Goal: Task Accomplishment & Management: Complete application form

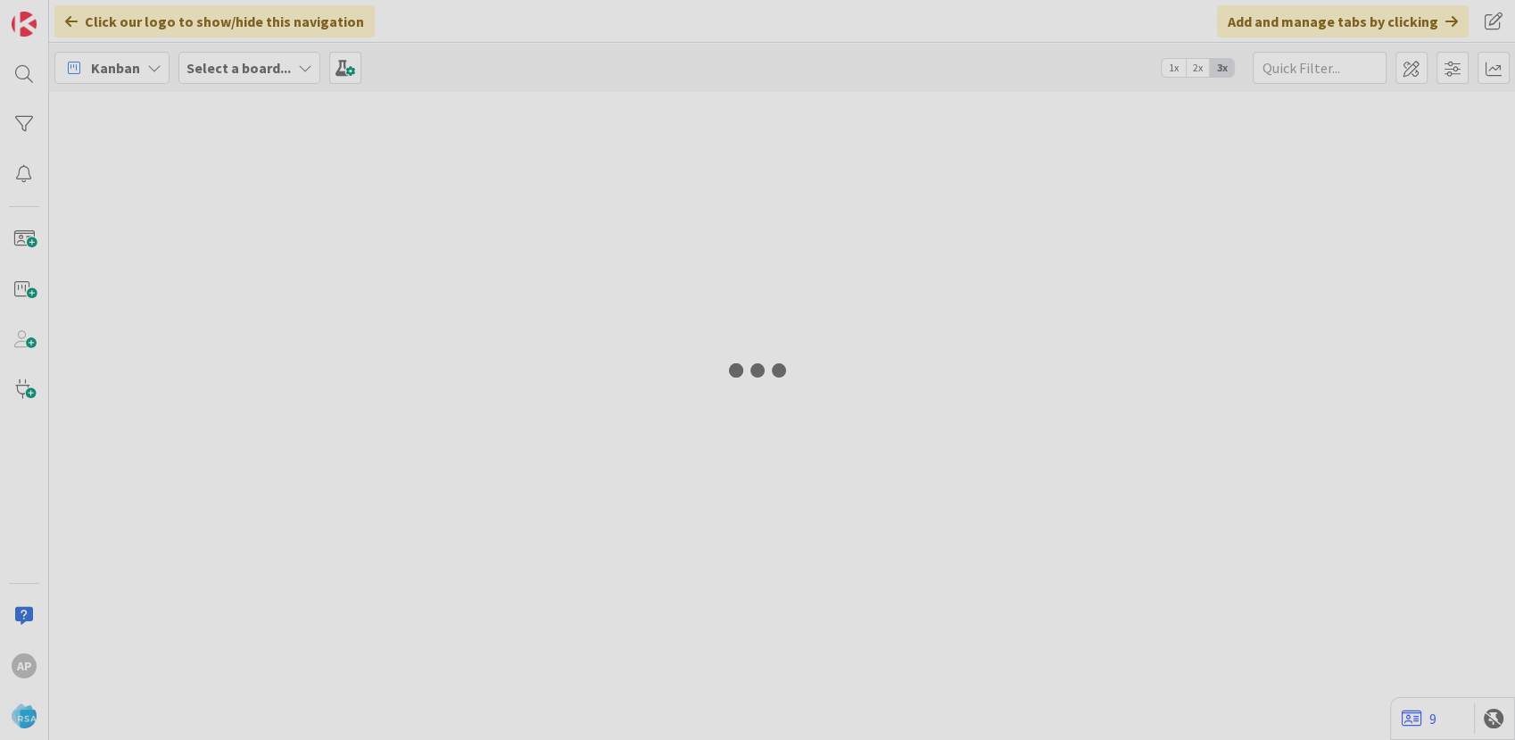
type input "9243"
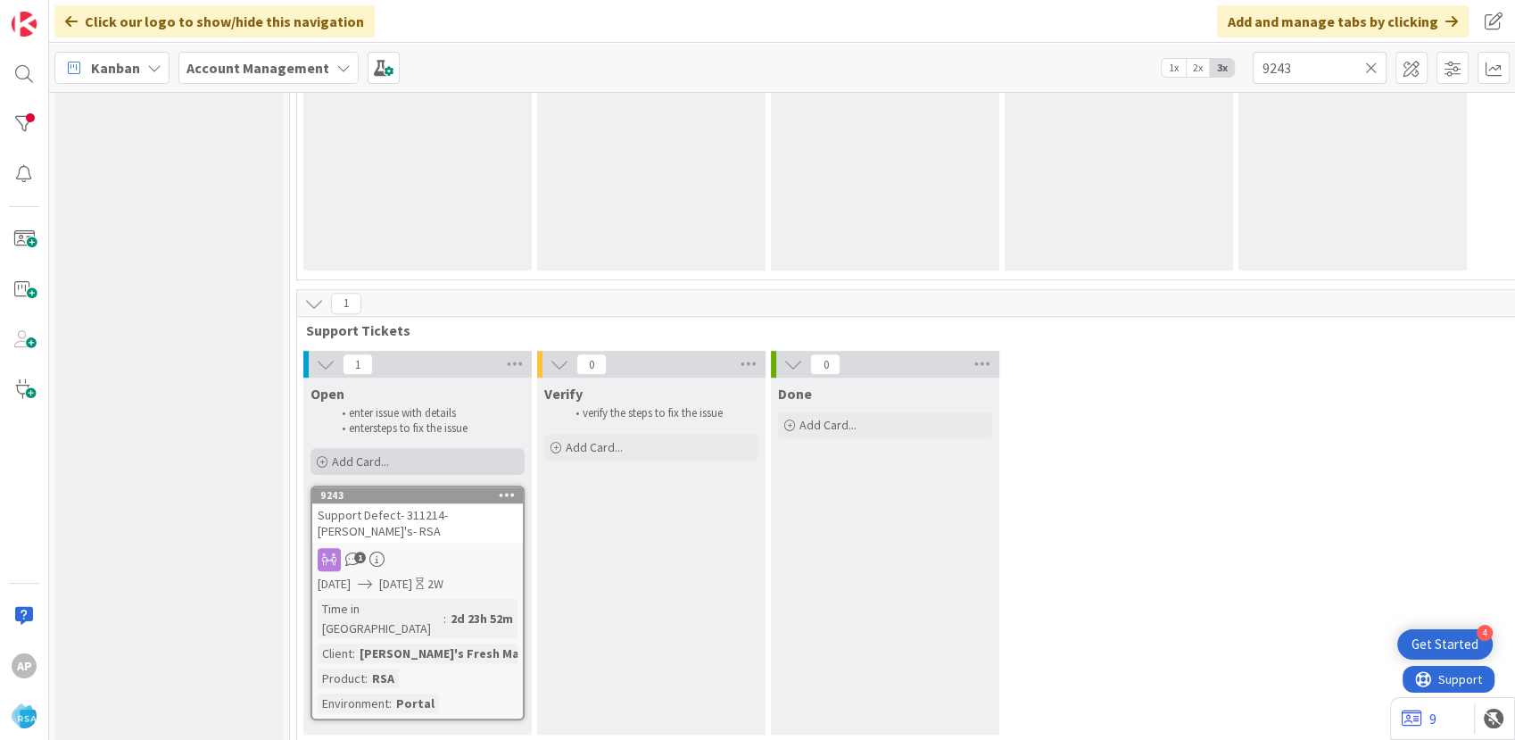
click at [420, 457] on div "Add Card..." at bounding box center [417, 461] width 214 height 27
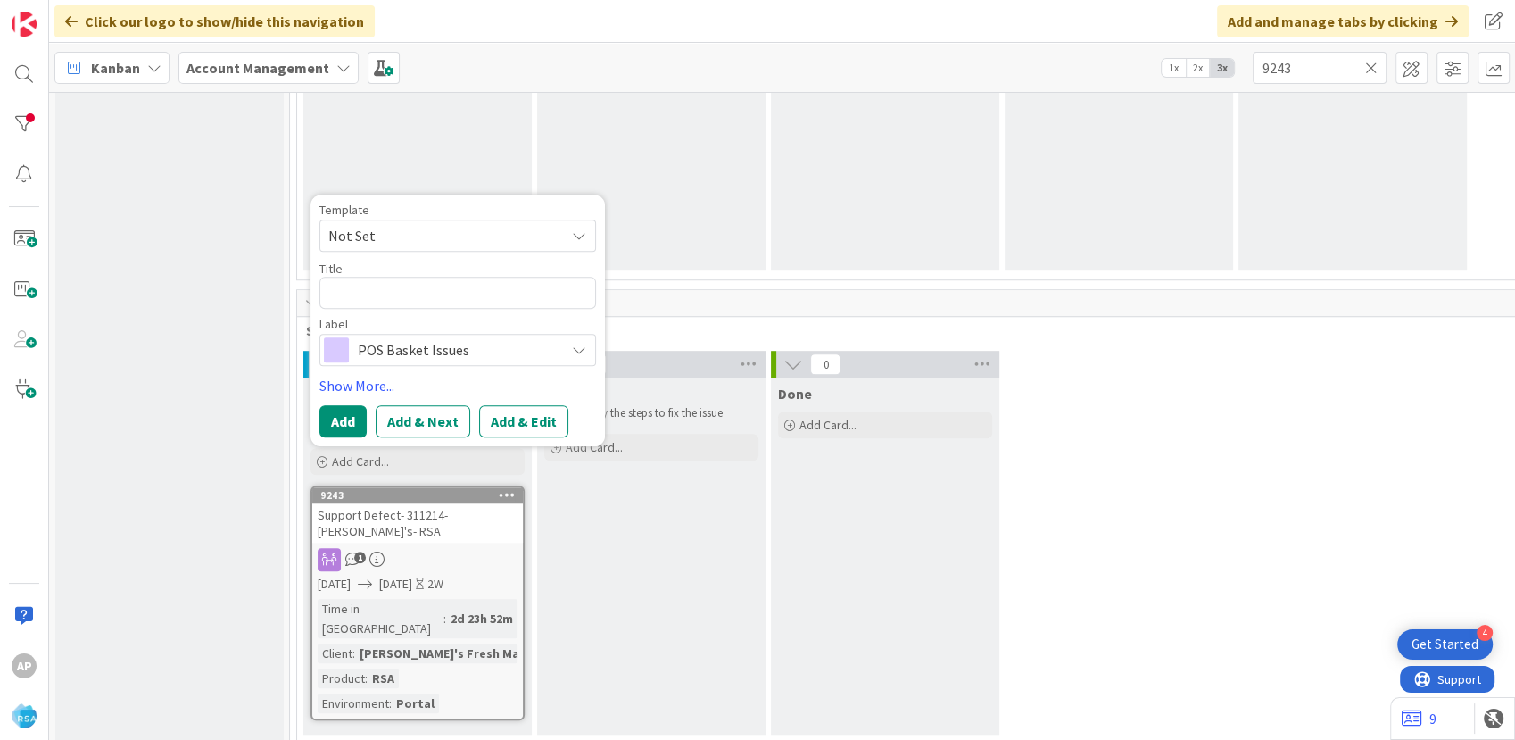
click at [414, 240] on span "Not Set" at bounding box center [439, 235] width 223 height 23
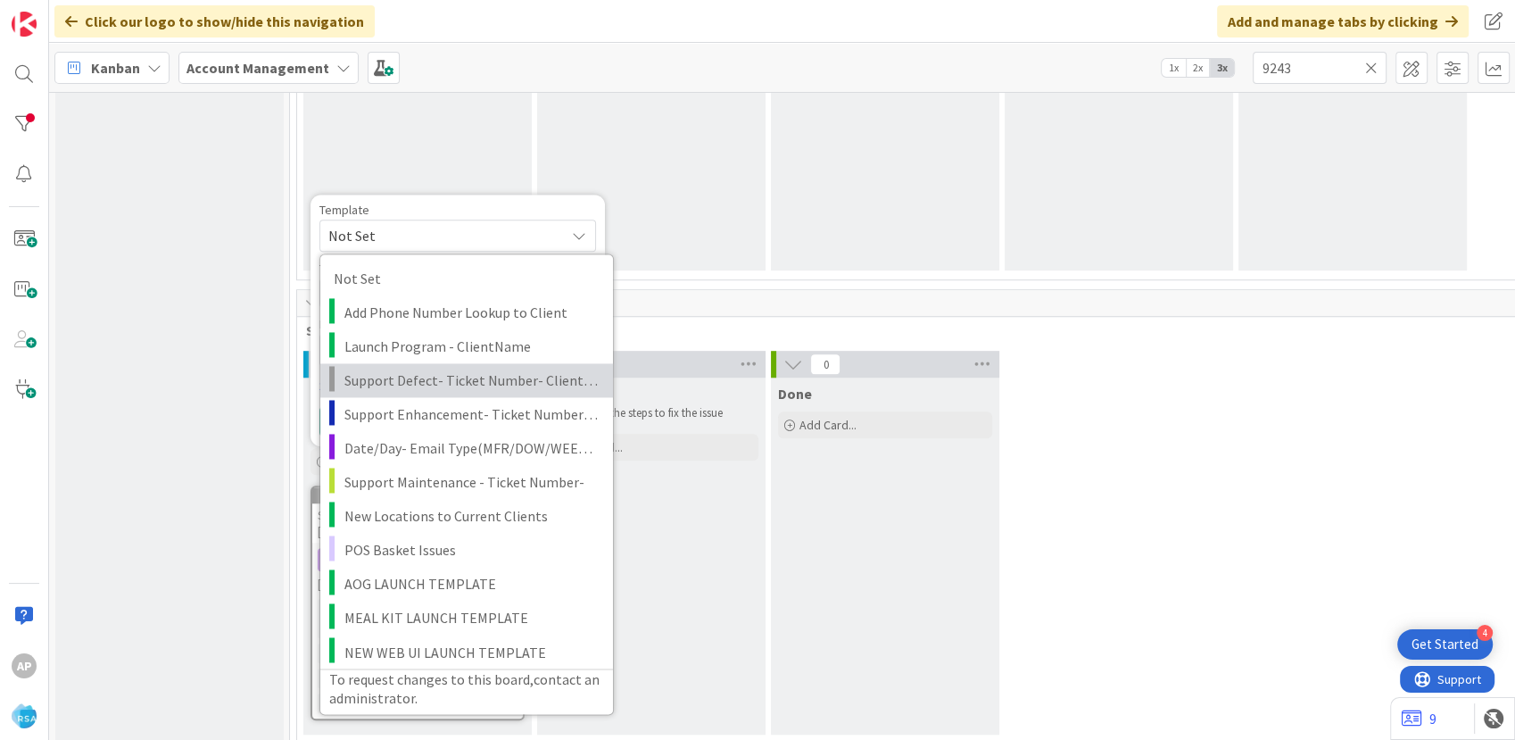
click at [414, 376] on span "Support Defect- Ticket Number- Client Name- Product Name" at bounding box center [471, 379] width 255 height 23
type textarea "x"
type textarea "Support Defect- Ticket Number- Client Name- Product Name"
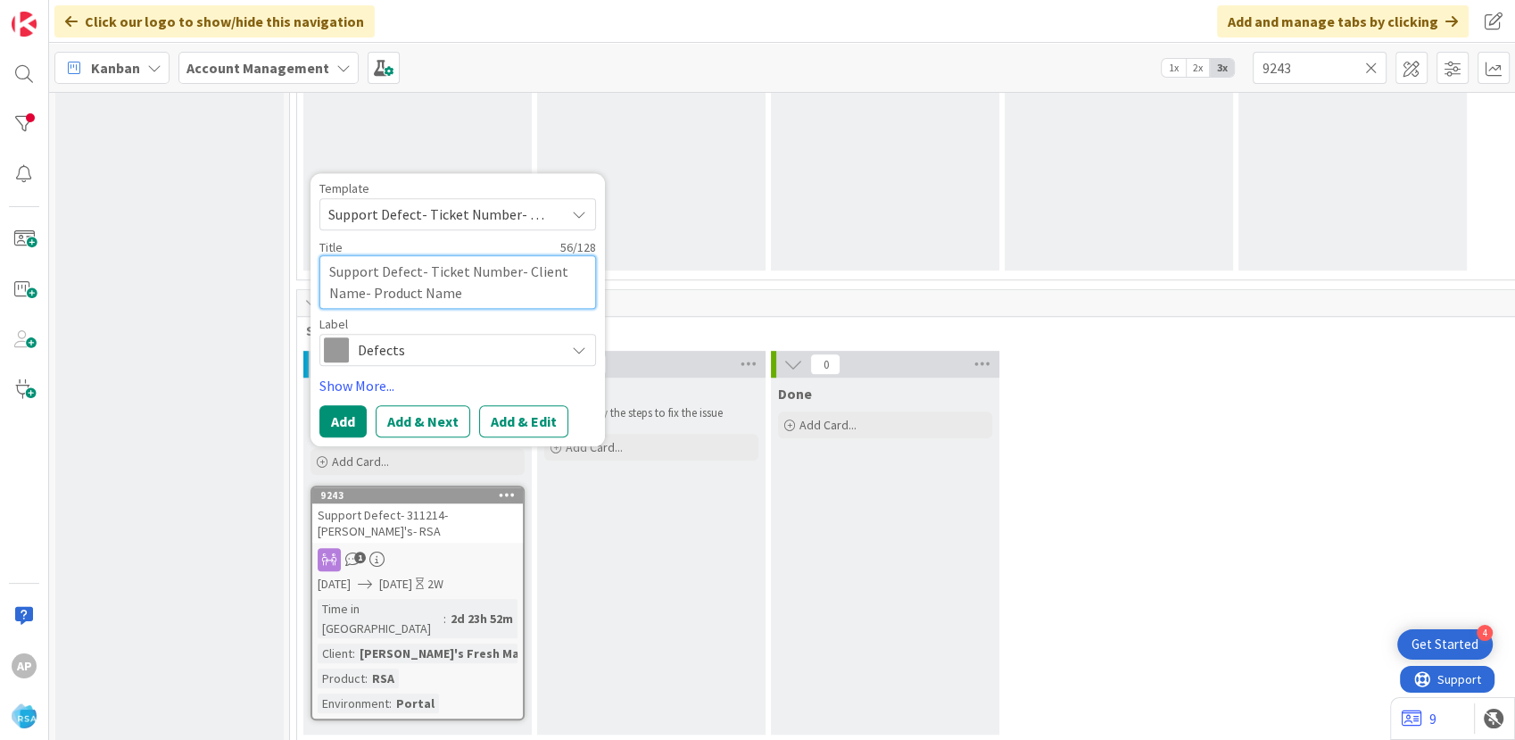
click at [508, 271] on textarea "Support Defect- Ticket Number- Client Name- Product Name" at bounding box center [457, 282] width 277 height 54
type textarea "x"
type textarea "Support Defect- Ticket Numbe- Client Name- Product Name"
type textarea "x"
type textarea "Support Defect- Ticket Numb- Client Name- Product Name"
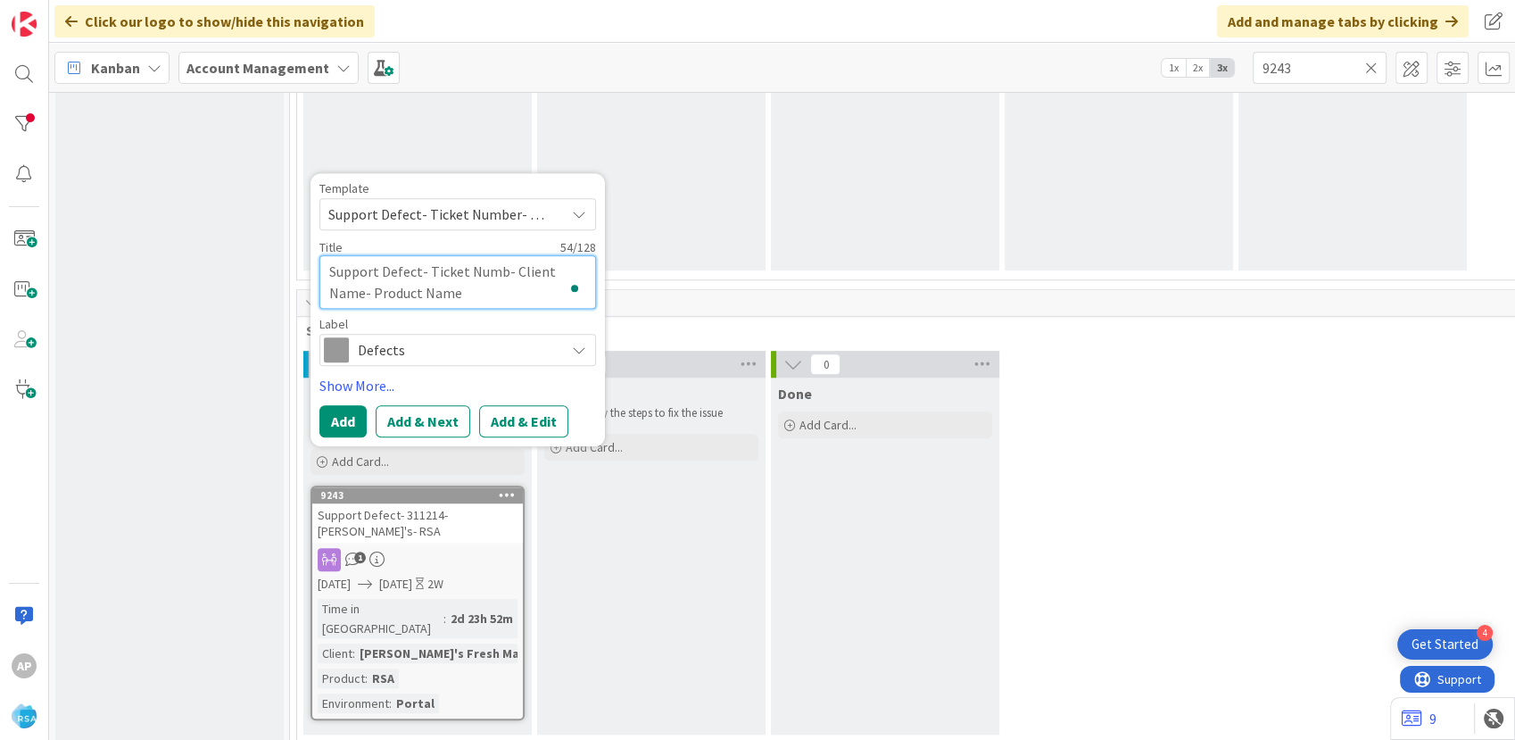
type textarea "x"
type textarea "Support Defect- Ticket Num- Client Name- Product Name"
type textarea "x"
type textarea "Support Defect- Ticket Nu- Client Name- Product Name"
type textarea "x"
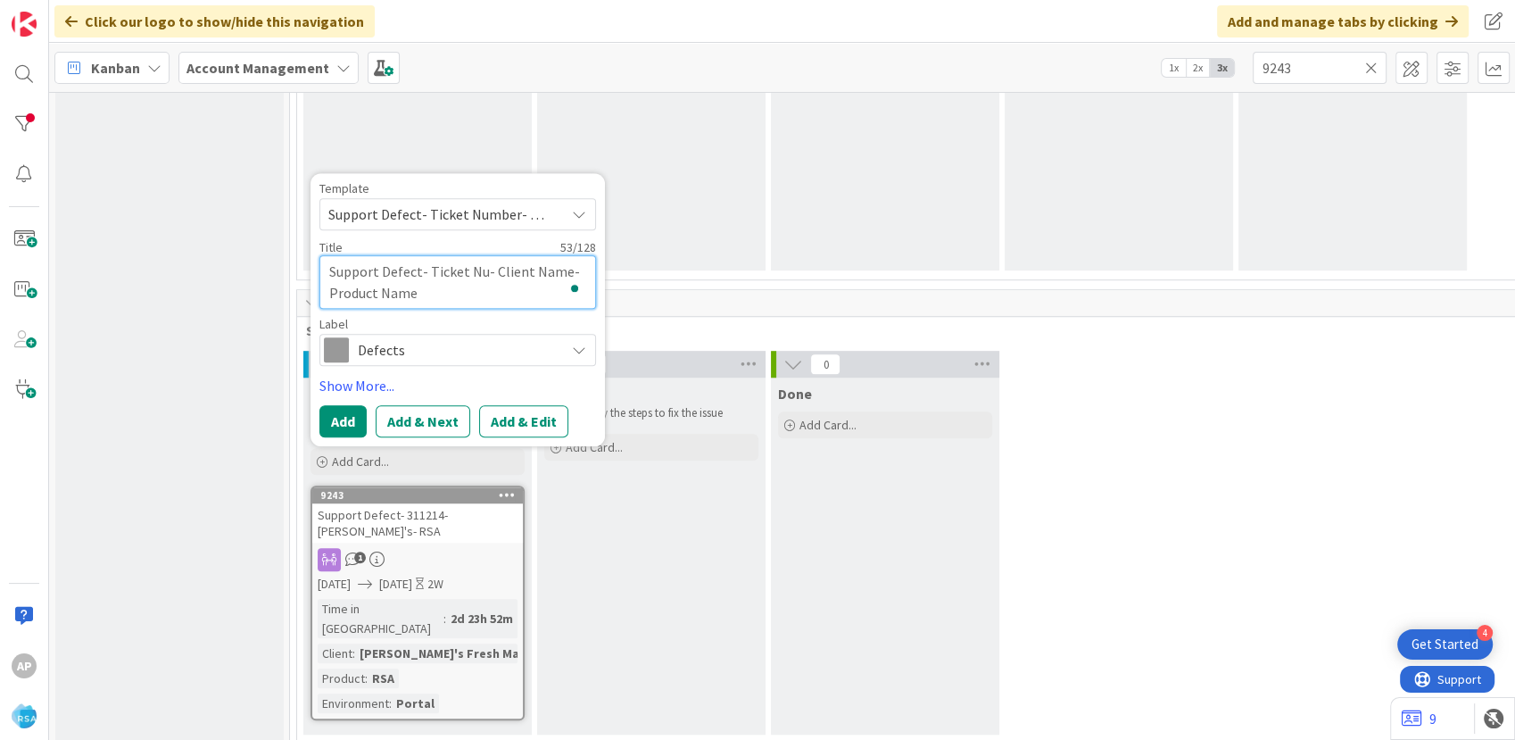
type textarea "Support Defect- Ticket N- Client Name- Product Name"
type textarea "x"
type textarea "Support Defect- Ticket - Client Name- Product Name"
type textarea "x"
type textarea "Support Defect- Ticket- Client Name- Product Name"
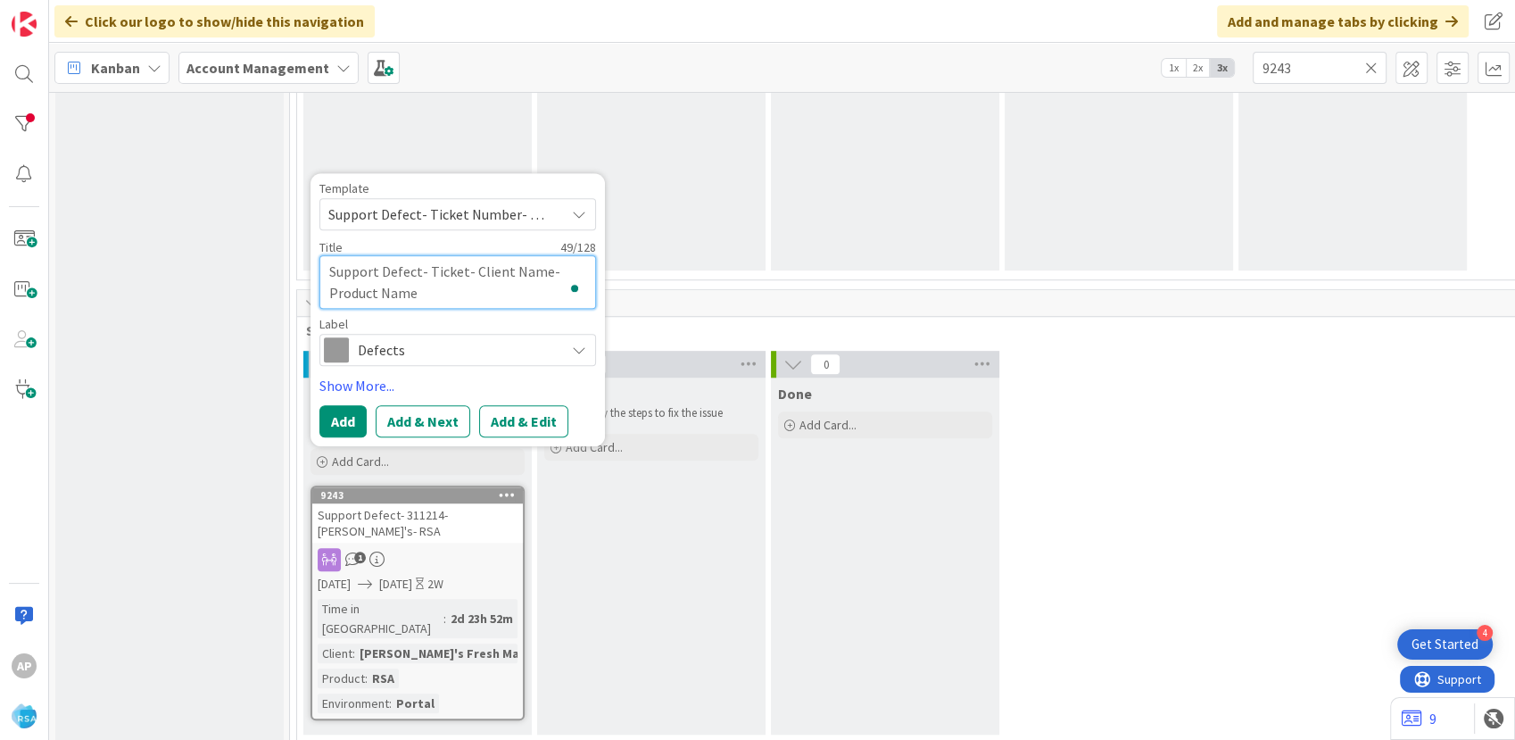
type textarea "x"
type textarea "Support Defect- Ticke- Client Name- Product Name"
type textarea "x"
type textarea "Support Defect- Tick- Client Name- Product Name"
type textarea "x"
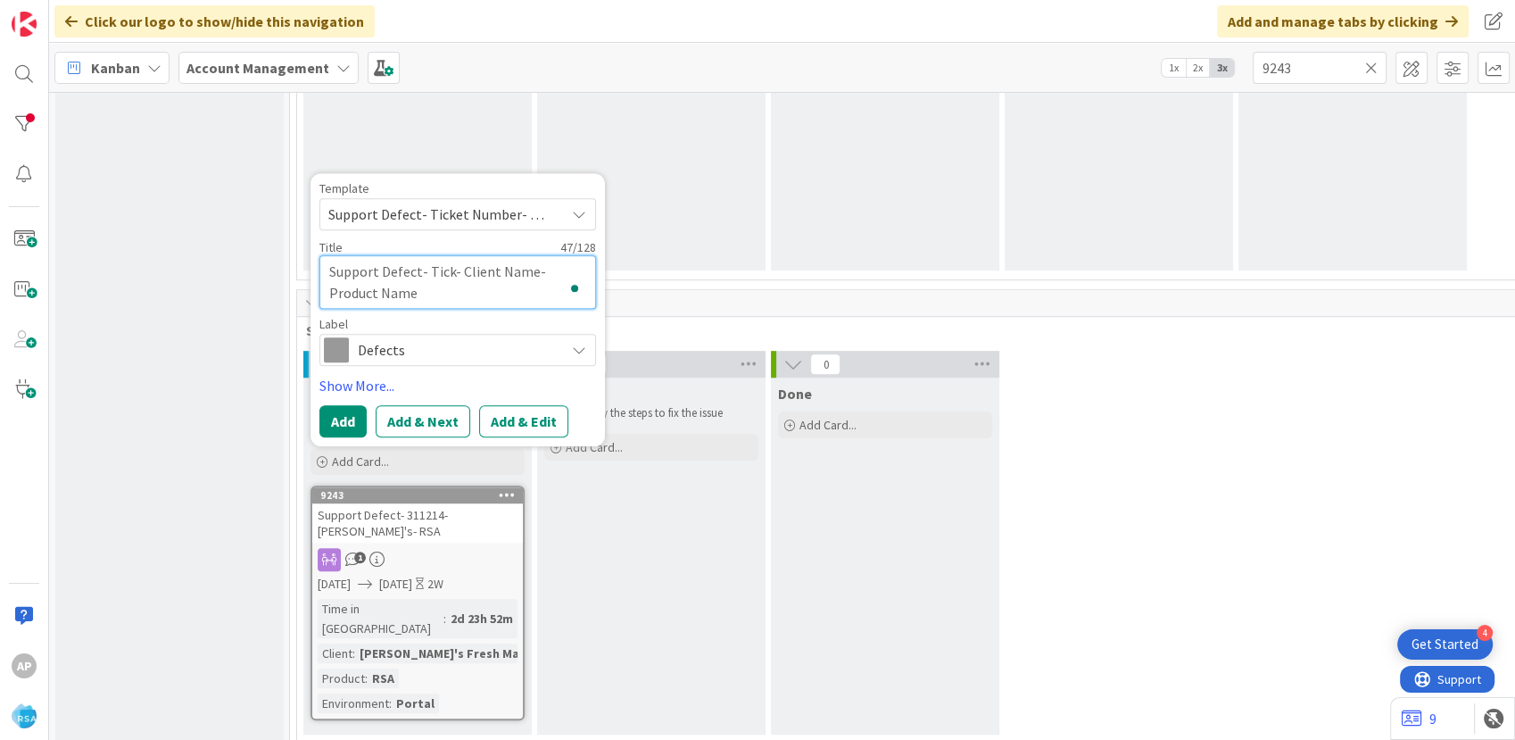
type textarea "Support Defect- Tic- Client Name- Product Name"
type textarea "x"
type textarea "Support Defect- Ti- Client Name- Product Name"
type textarea "x"
type textarea "Support Defect- T- Client Name- Product Name"
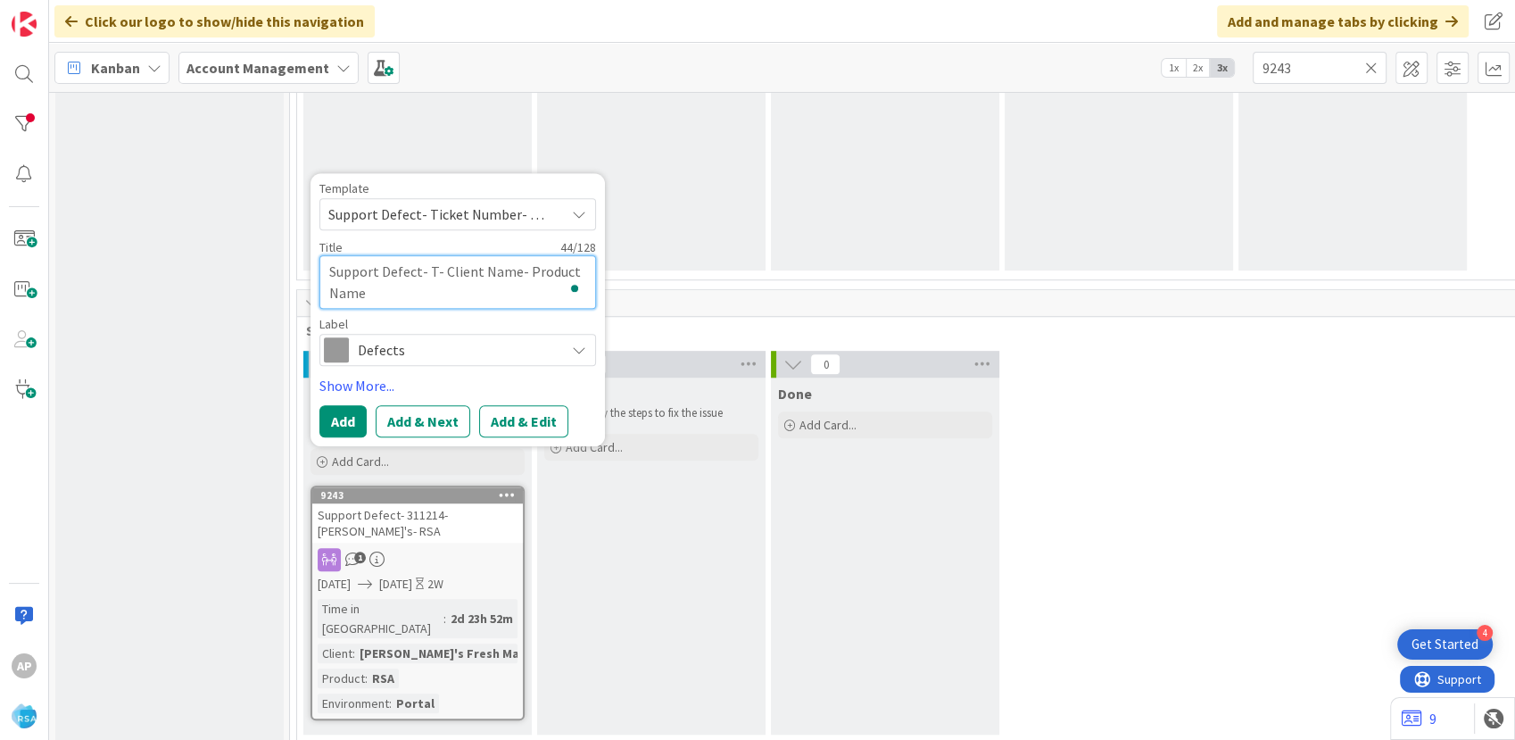
type textarea "x"
type textarea "Support Defect- - Client Name- Product Name"
type textarea "x"
type textarea "Support Defect- 3- Client Name- Product Name"
type textarea "x"
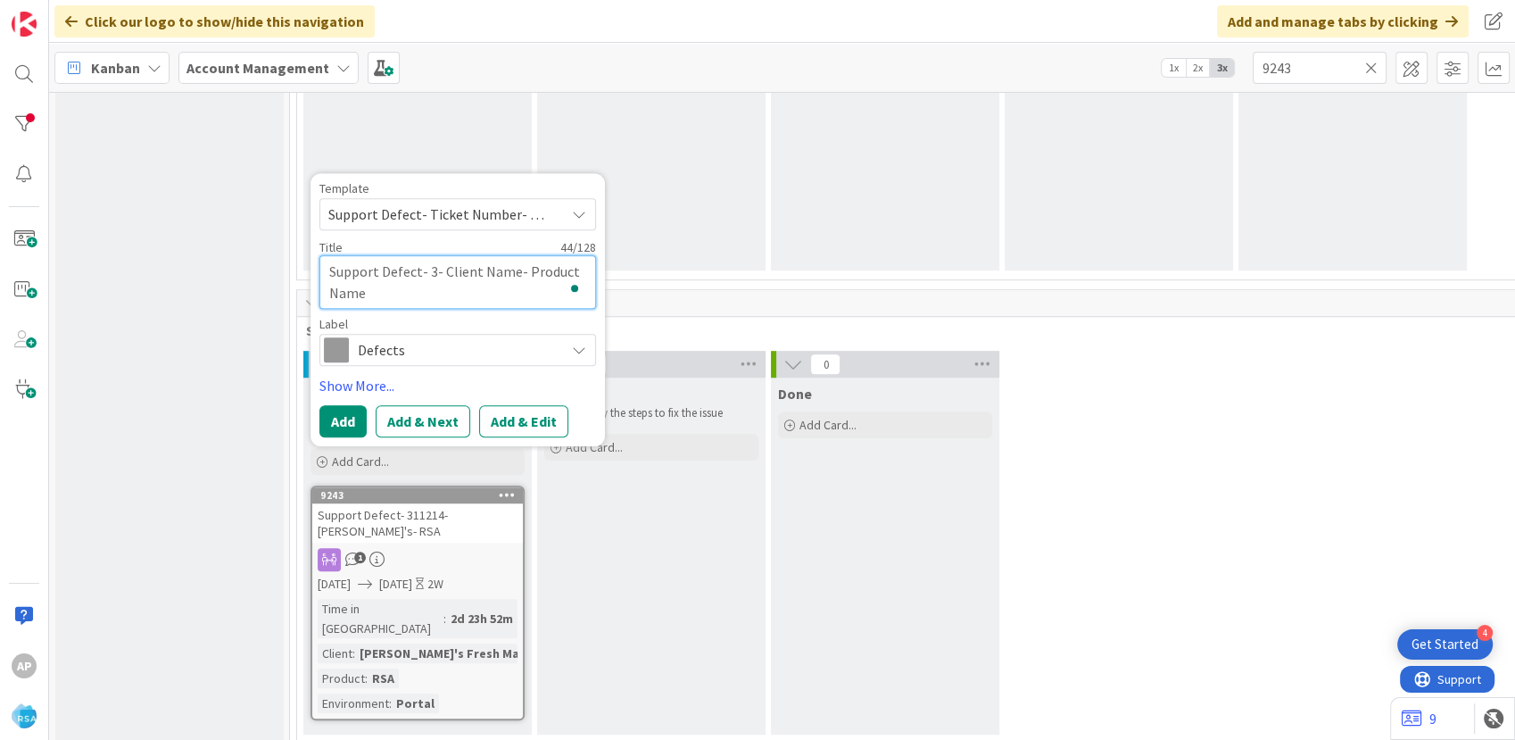
type textarea "Support Defect- 31- Client Name- Product Name"
type textarea "x"
type textarea "Support Defect- 312- Client Name- Product Name"
type textarea "x"
type textarea "Support Defect- 3122- Client Name- Product Name"
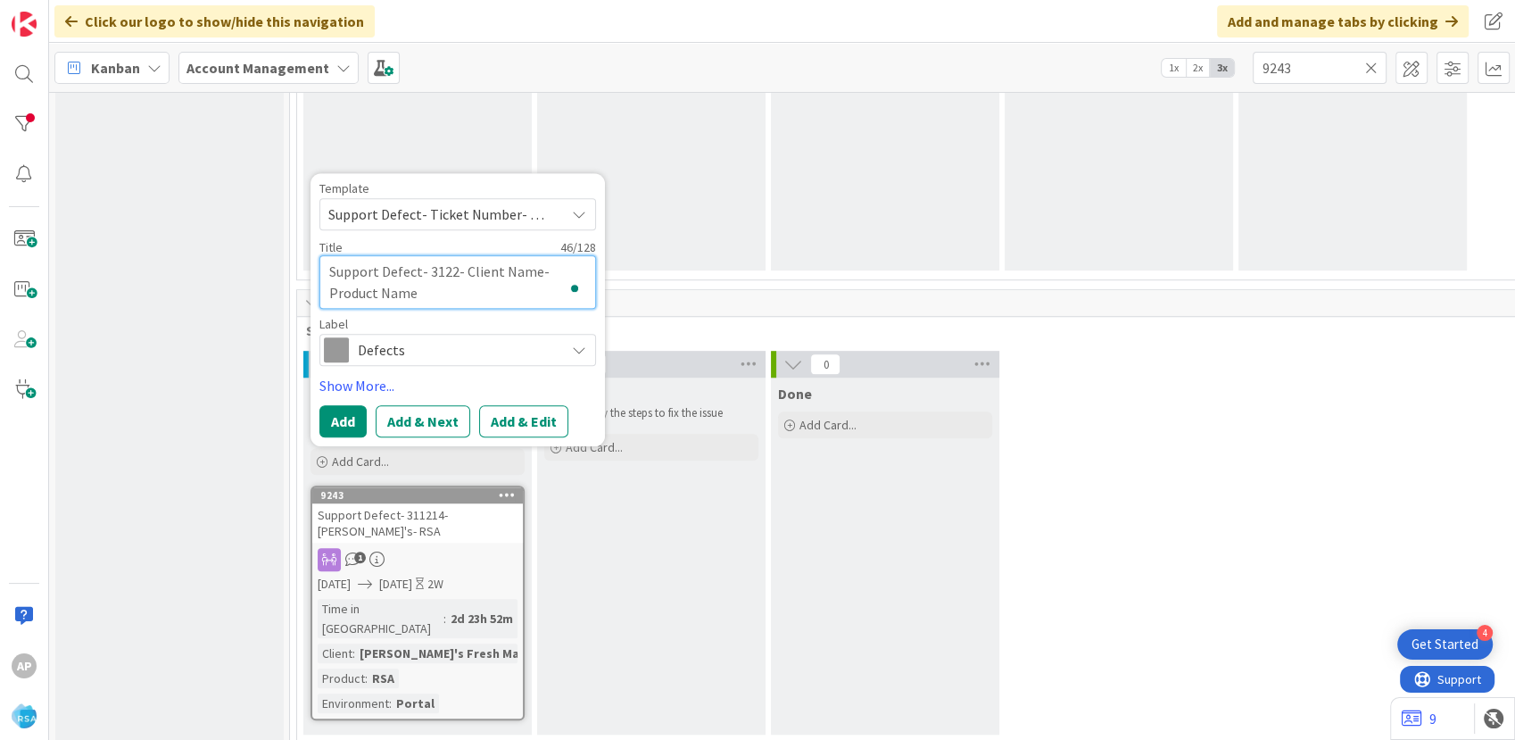
type textarea "x"
type textarea "Support Defect- 31229- Client Name- Product Name"
type textarea "x"
drag, startPoint x: 546, startPoint y: 271, endPoint x: 542, endPoint y: 305, distance: 34.1
click at [547, 269] on textarea "Support Defect- 312297- Client Name- Product Name" at bounding box center [457, 282] width 277 height 54
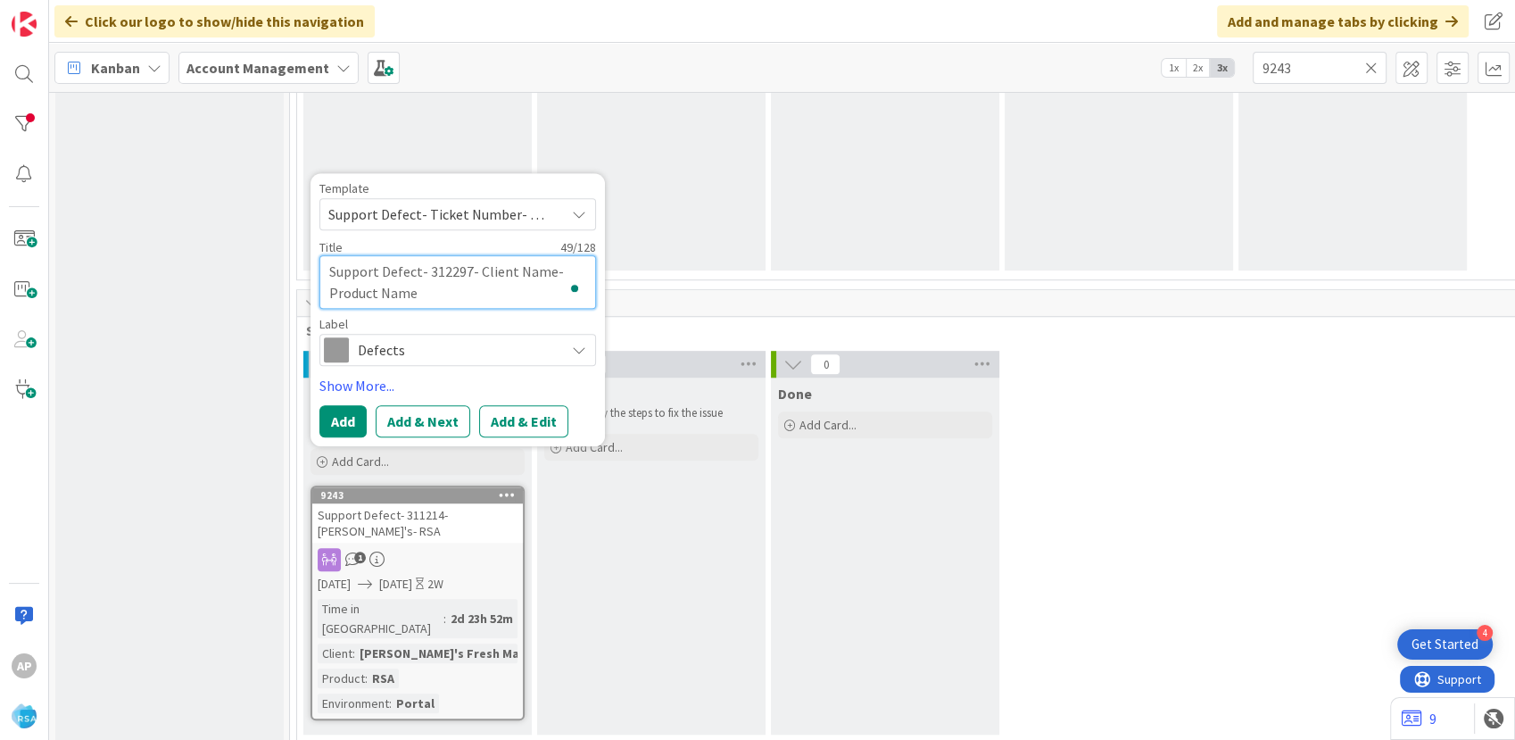
type textarea "Support Defect- 312297- Client Nam- Product Name"
type textarea "x"
type textarea "Support Defect- 312297- Client Na- Product Name"
type textarea "x"
type textarea "Support Defect- 312297- Client N- Product Name"
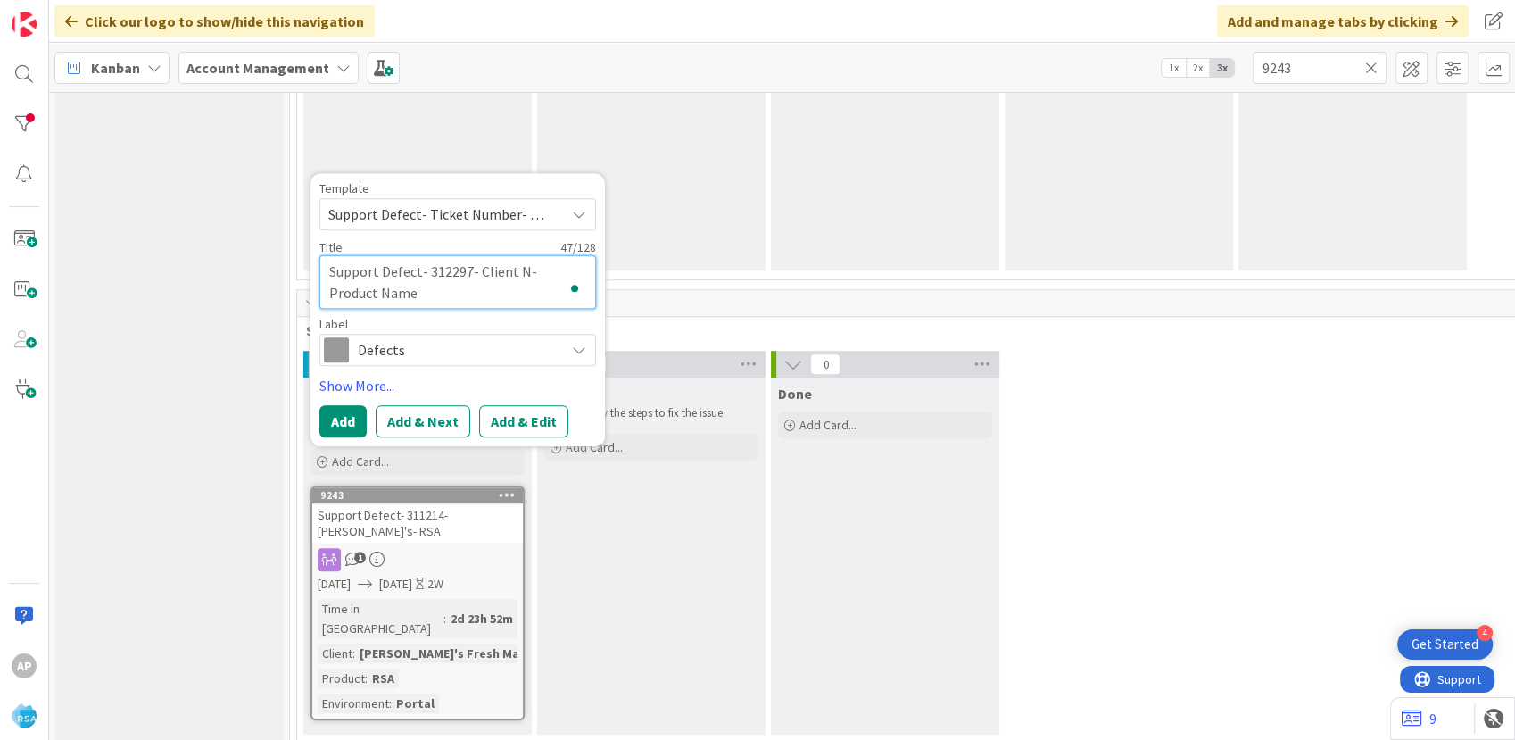
type textarea "x"
type textarea "Support Defect- 312297- Client - Product Name"
type textarea "x"
type textarea "Support Defect- 312297- Client- Product Name"
type textarea "x"
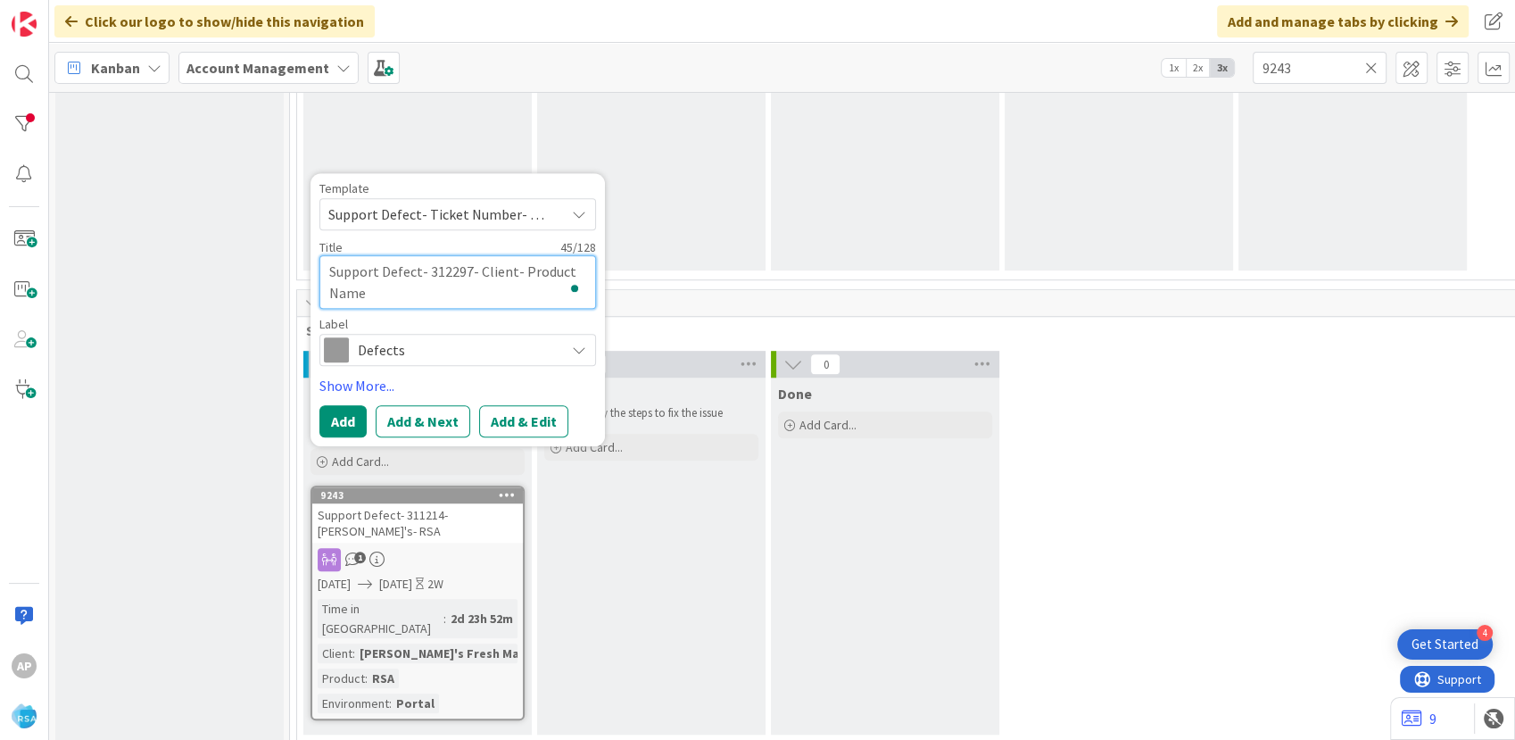
type textarea "Support Defect- 312297- Clien- Product Name"
type textarea "x"
type textarea "Support Defect- 312297- Clie- Product Name"
type textarea "x"
type textarea "Support Defect- 312297- Cli- Product Name"
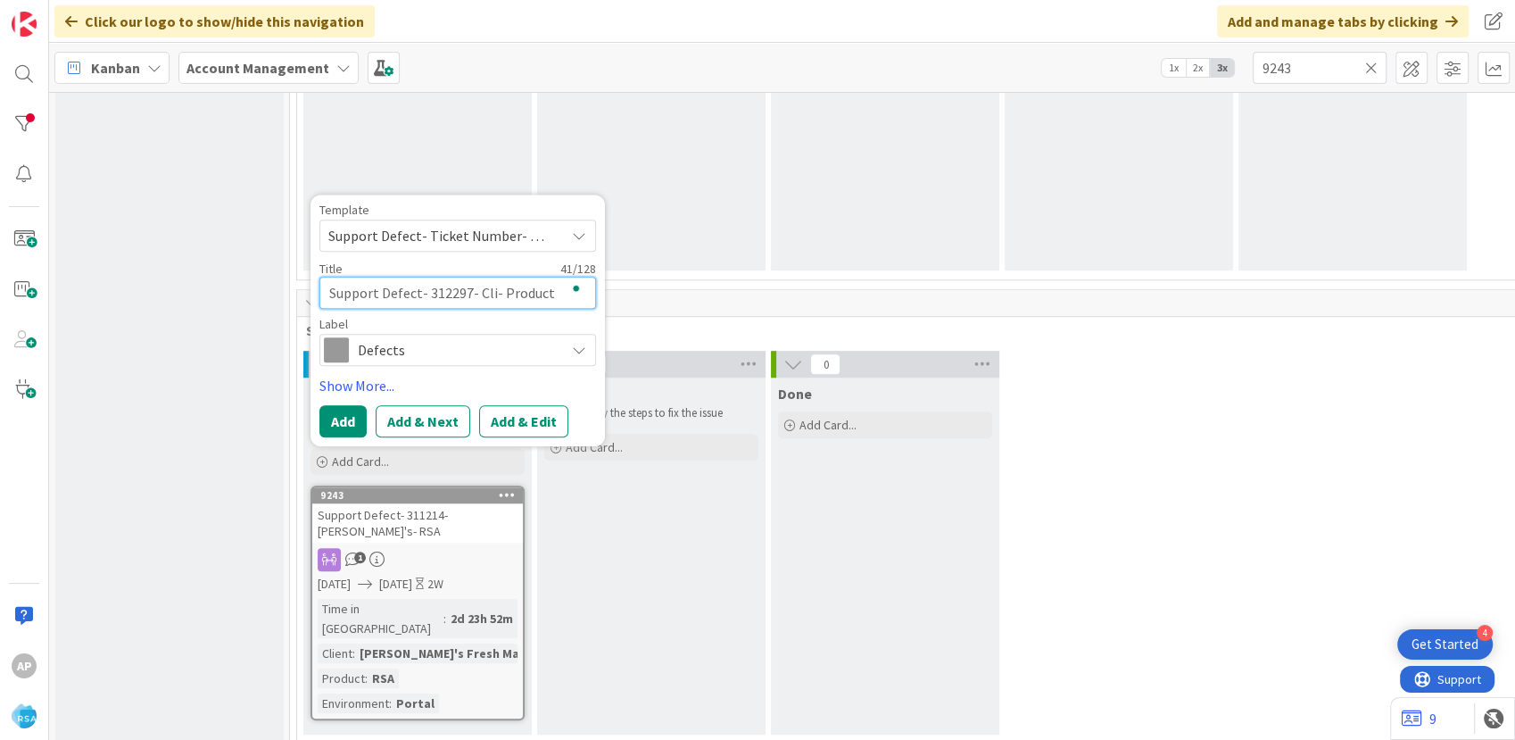
type textarea "x"
type textarea "Support Defect- 312297- Cl- Product Name"
type textarea "x"
type textarea "Support Defect- 312297- C- Product Name"
type textarea "x"
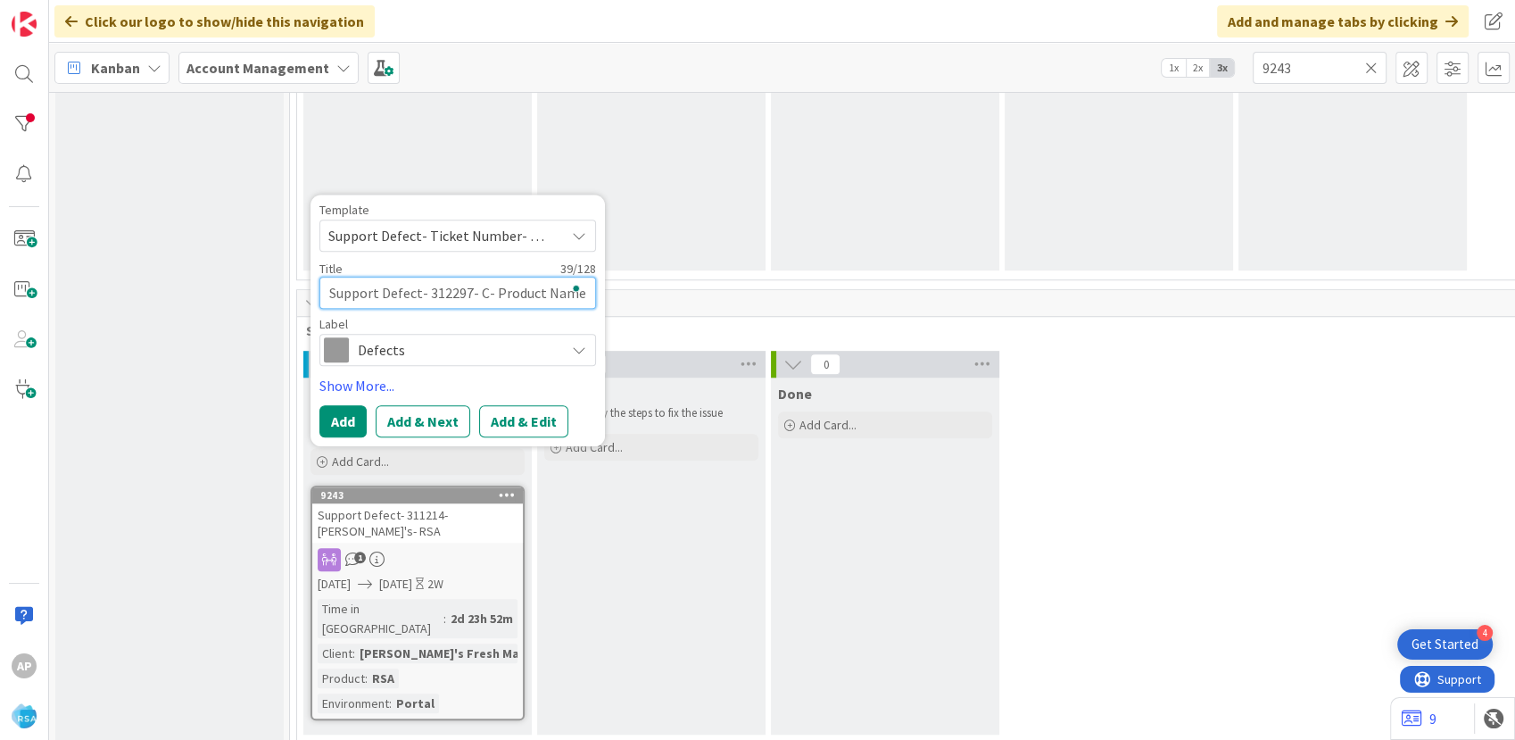
type textarea "Support Defect- 312297- - Product Name"
type textarea "x"
type textarea "Support Defect- 312297- C- Product Name"
type textarea "x"
type textarea "Support Defect- 312297- Co- Product Name"
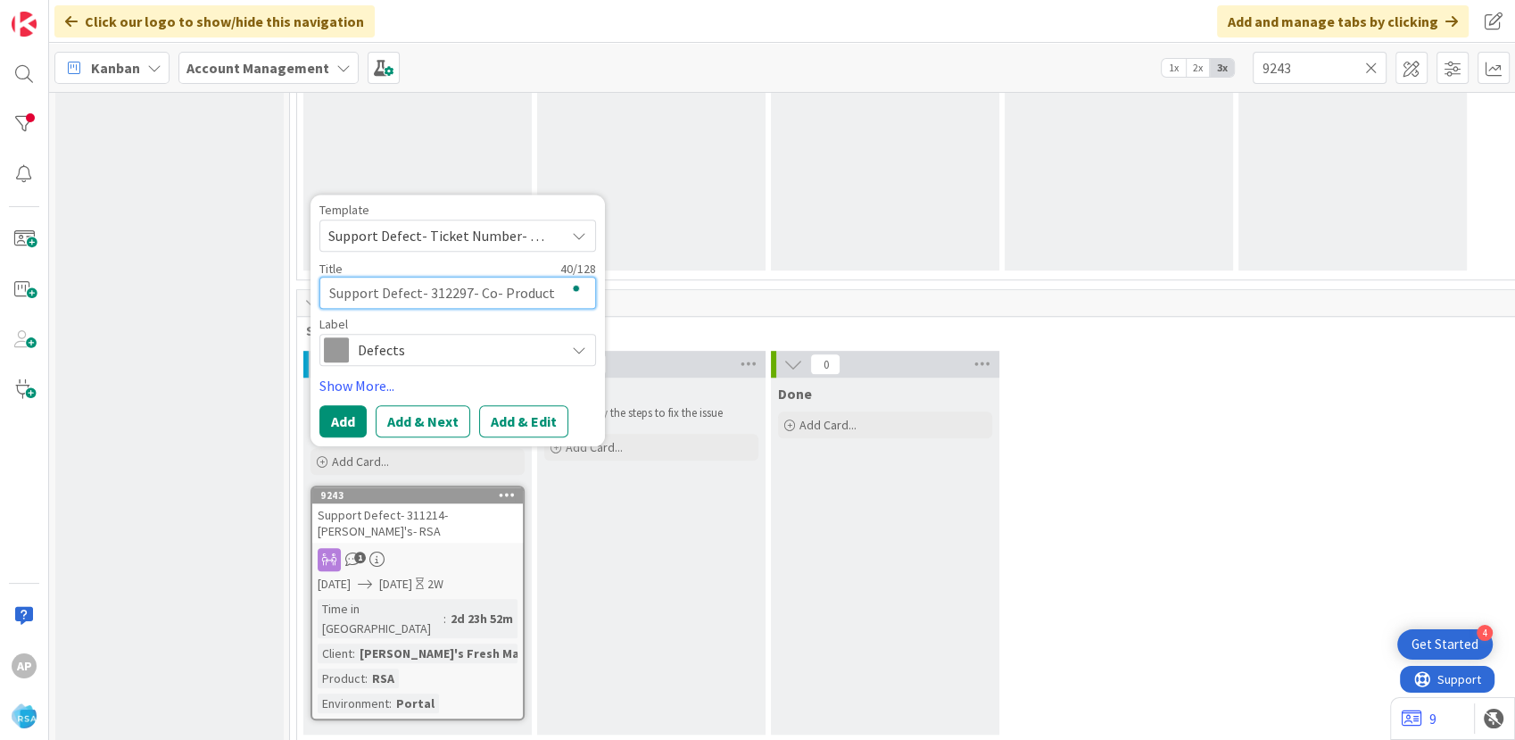
type textarea "x"
type textarea "Support Defect- 312297- Cou- Product Name"
type textarea "x"
type textarea "Support Defect- 312297- Coun- Product Name"
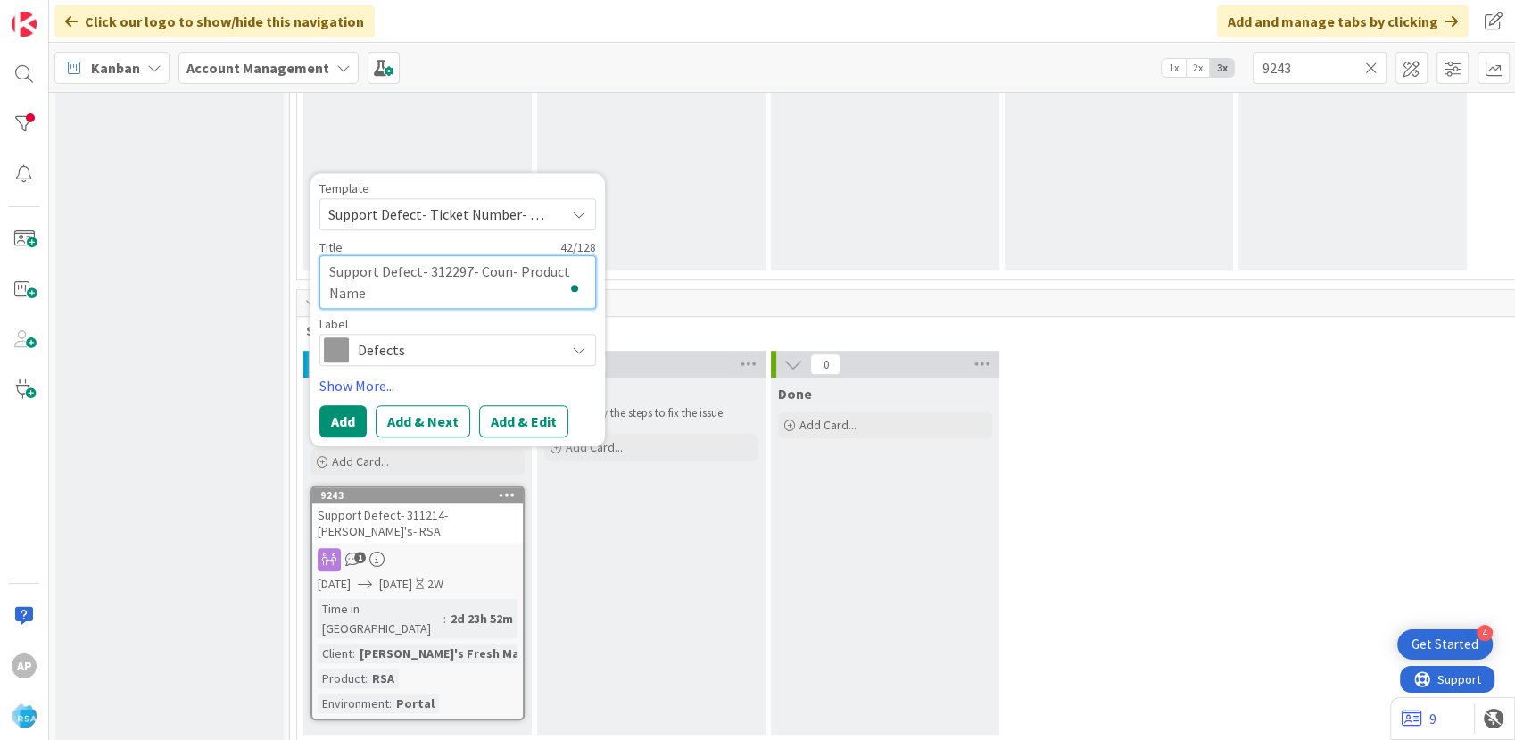
type textarea "x"
type textarea "Support Defect- 312297- Count- Product Name"
type textarea "x"
type textarea "Support Defect- 312297- County- Product Name"
type textarea "x"
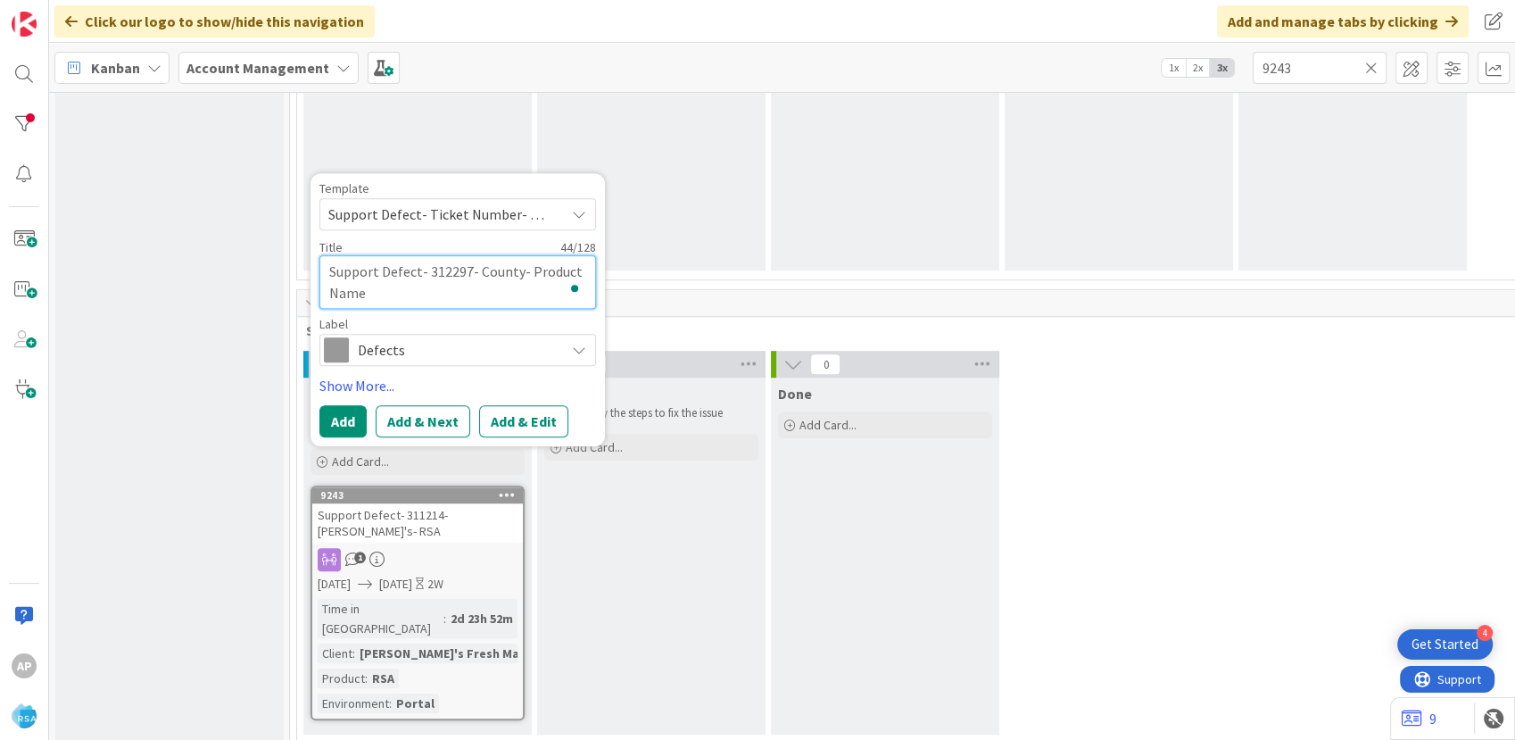
type textarea "Support Defect- 312297- County - Product Name"
type textarea "x"
type textarea "Support Defect- 312297- County F- Product Name"
type textarea "x"
type textarea "Support Defect- 312297- County Fa- Product Name"
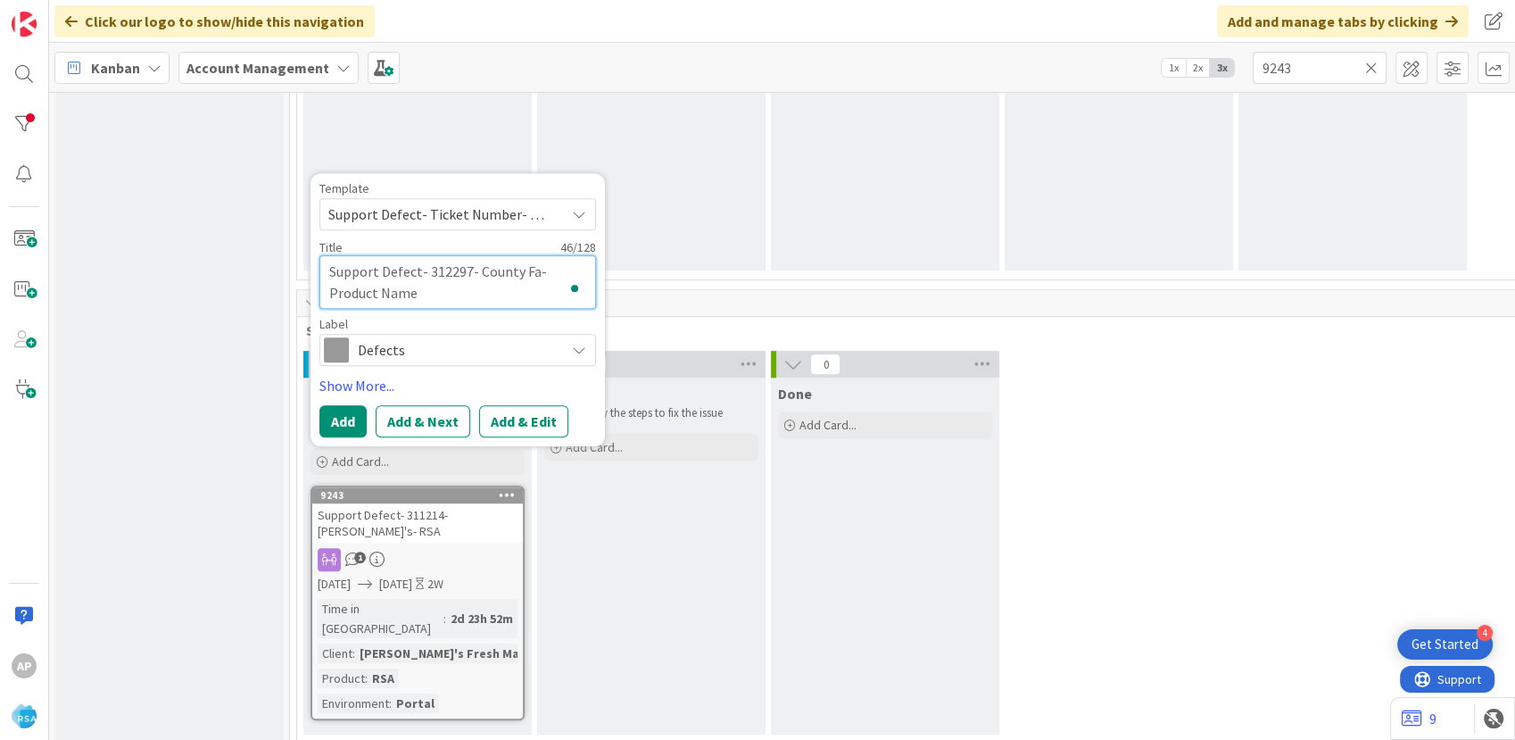
type textarea "x"
type textarea "Support Defect- 312297- County Fai- Product Name"
type textarea "x"
type textarea "Support Defect- 312297- County Fair- Product Name"
type textarea "x"
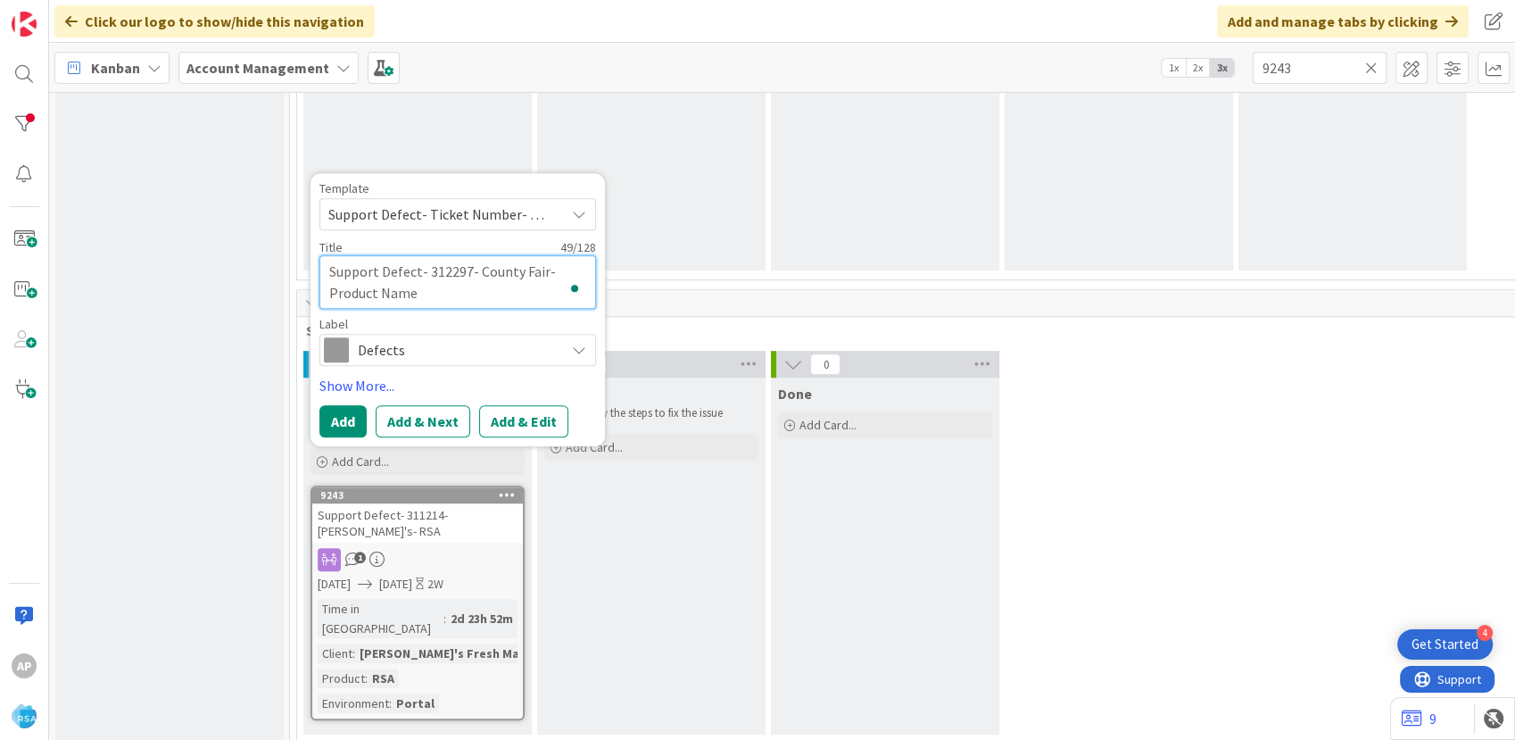
type textarea "Support Defect- 312297- County Fair - Product Name"
type textarea "x"
type textarea "Support Defect- 312297- County Fair S- Product Name"
type textarea "x"
type textarea "Support Defect- 312297- County Fair SD- Product Name"
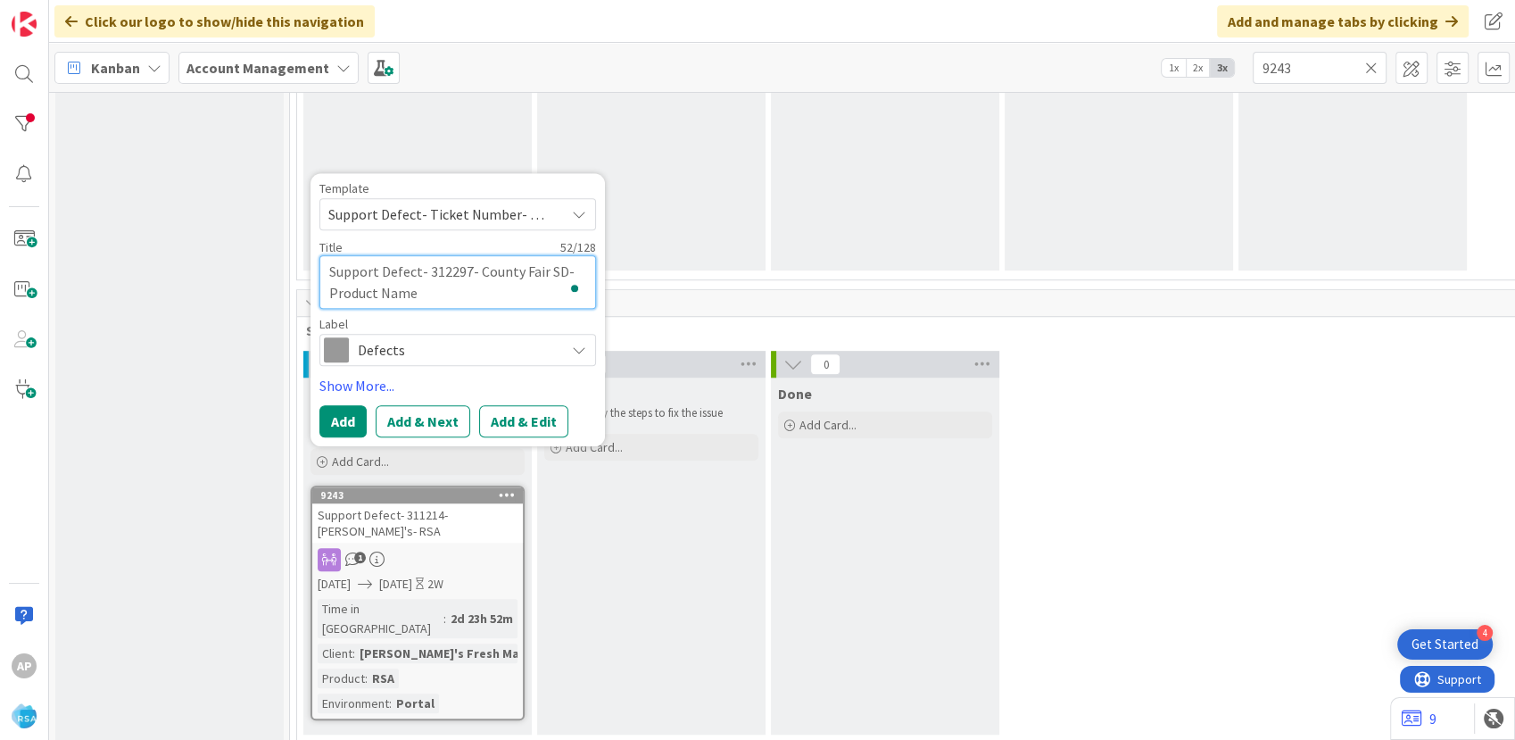
click at [459, 296] on textarea "Support Defect- 312297- County Fair SD- Product Name" at bounding box center [457, 282] width 277 height 54
type textarea "x"
type textarea "Support Defect- 312297- County Fair SD- Product Nam"
type textarea "x"
type textarea "Support Defect- 312297- County Fair SD- Product Na"
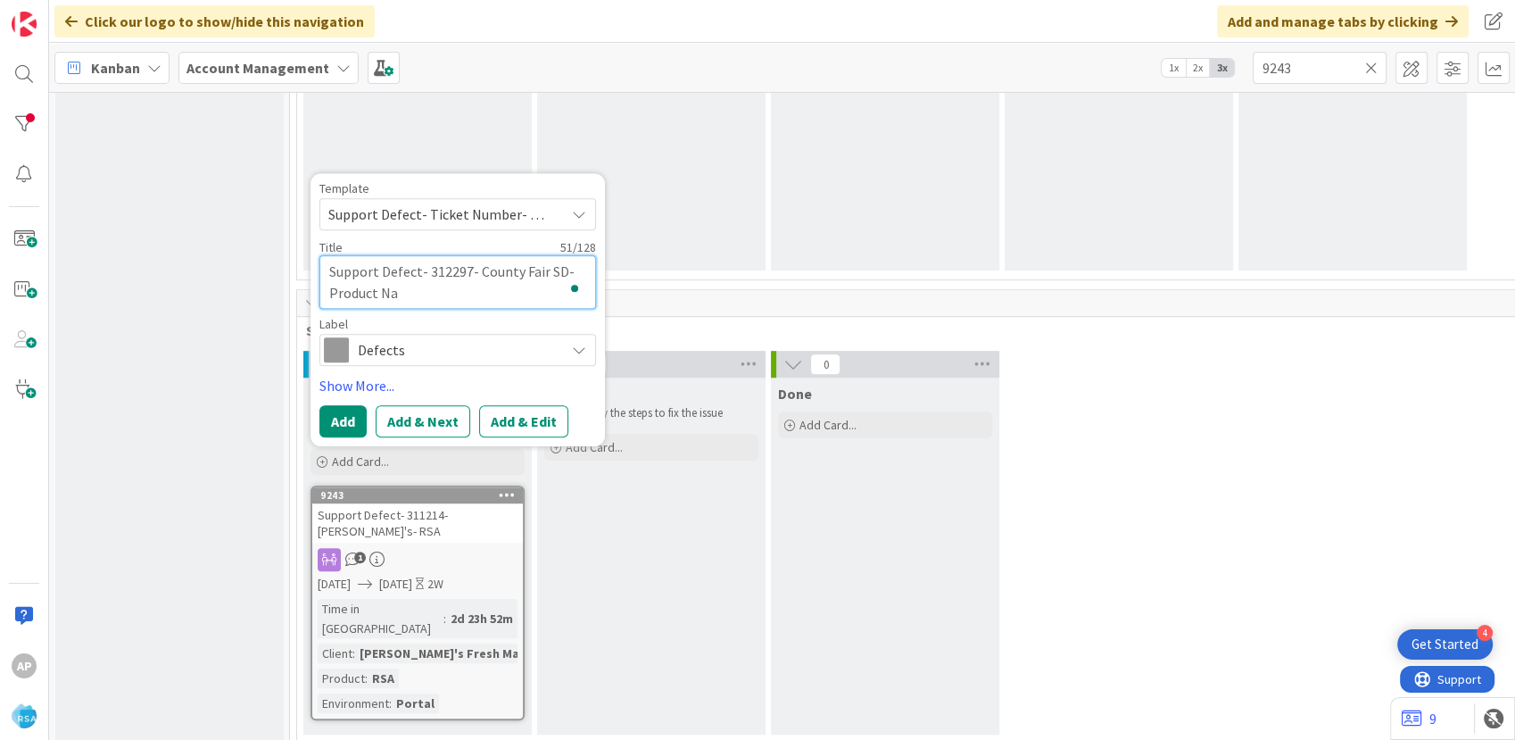
type textarea "x"
type textarea "Support Defect- 312297- County Fair SD- Product N"
type textarea "x"
type textarea "Support Defect- 312297- County Fair SD- Product"
type textarea "x"
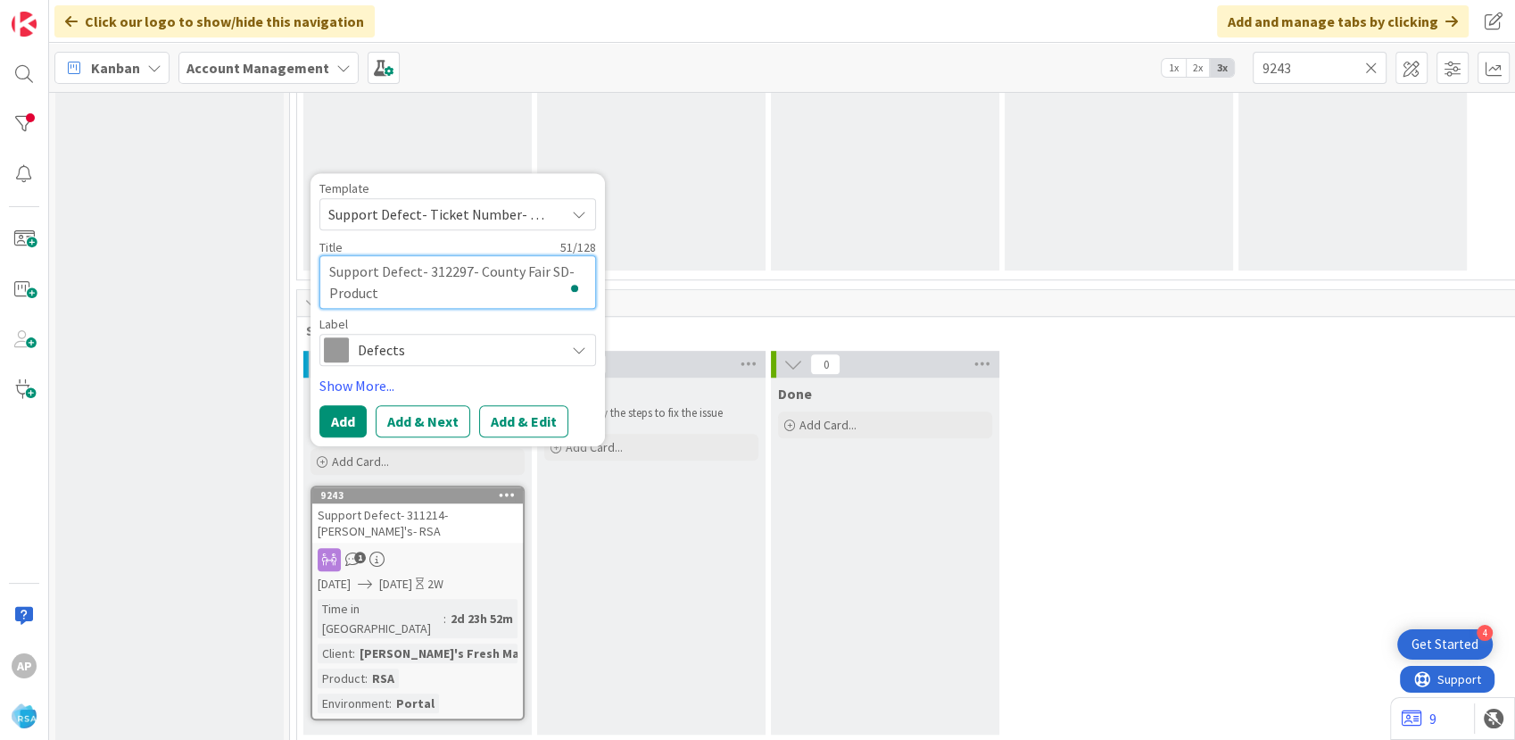
type textarea "Support Defect- 312297- County Fair SD- Product"
type textarea "x"
type textarea "Support Defect- 312297- County Fair SD- Produc"
type textarea "x"
type textarea "Support Defect- 312297- County Fair SD- [GEOGRAPHIC_DATA]"
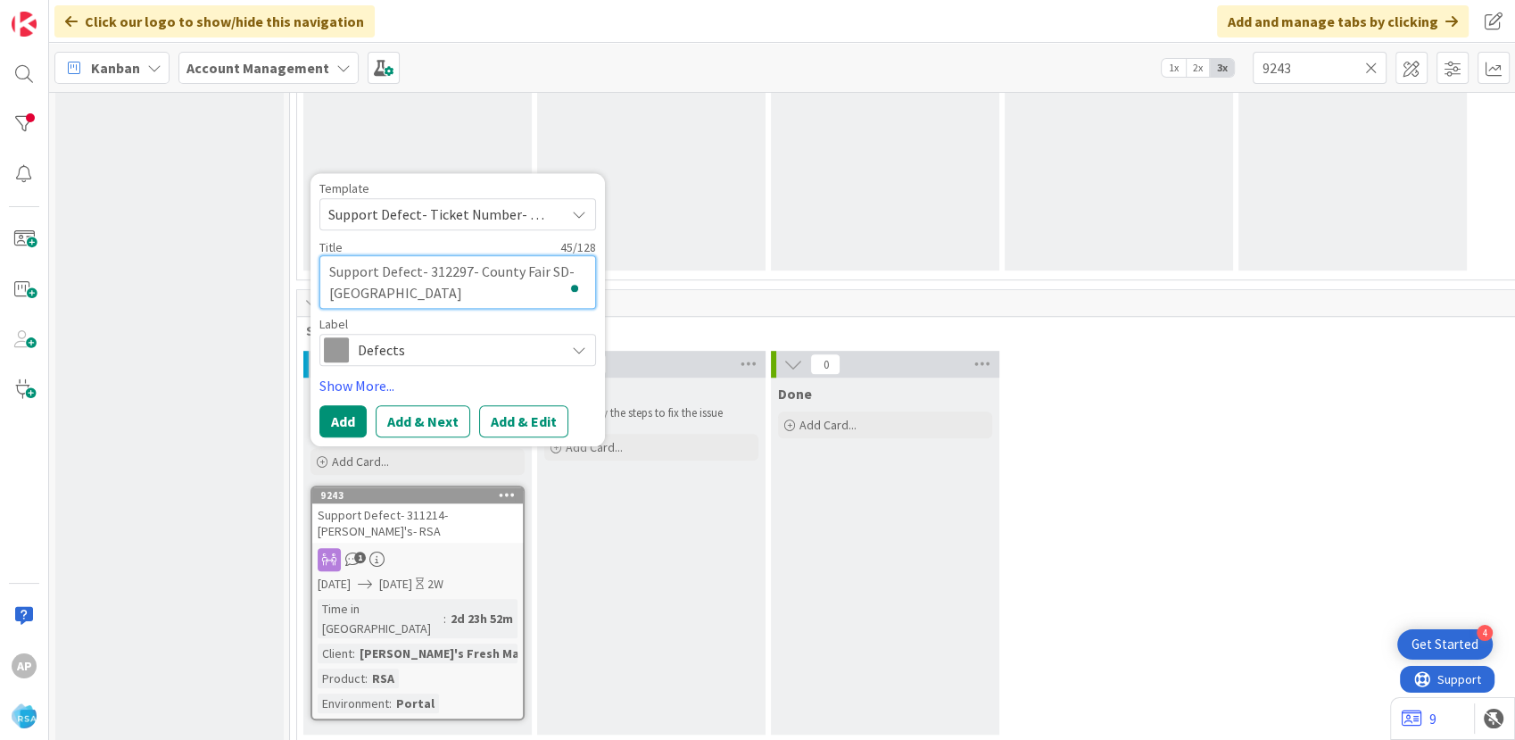
type textarea "x"
type textarea "Support Defect- 312297- County Fair SD- Prod"
type textarea "x"
type textarea "Support Defect- 312297- County Fair SD- Pro"
type textarea "x"
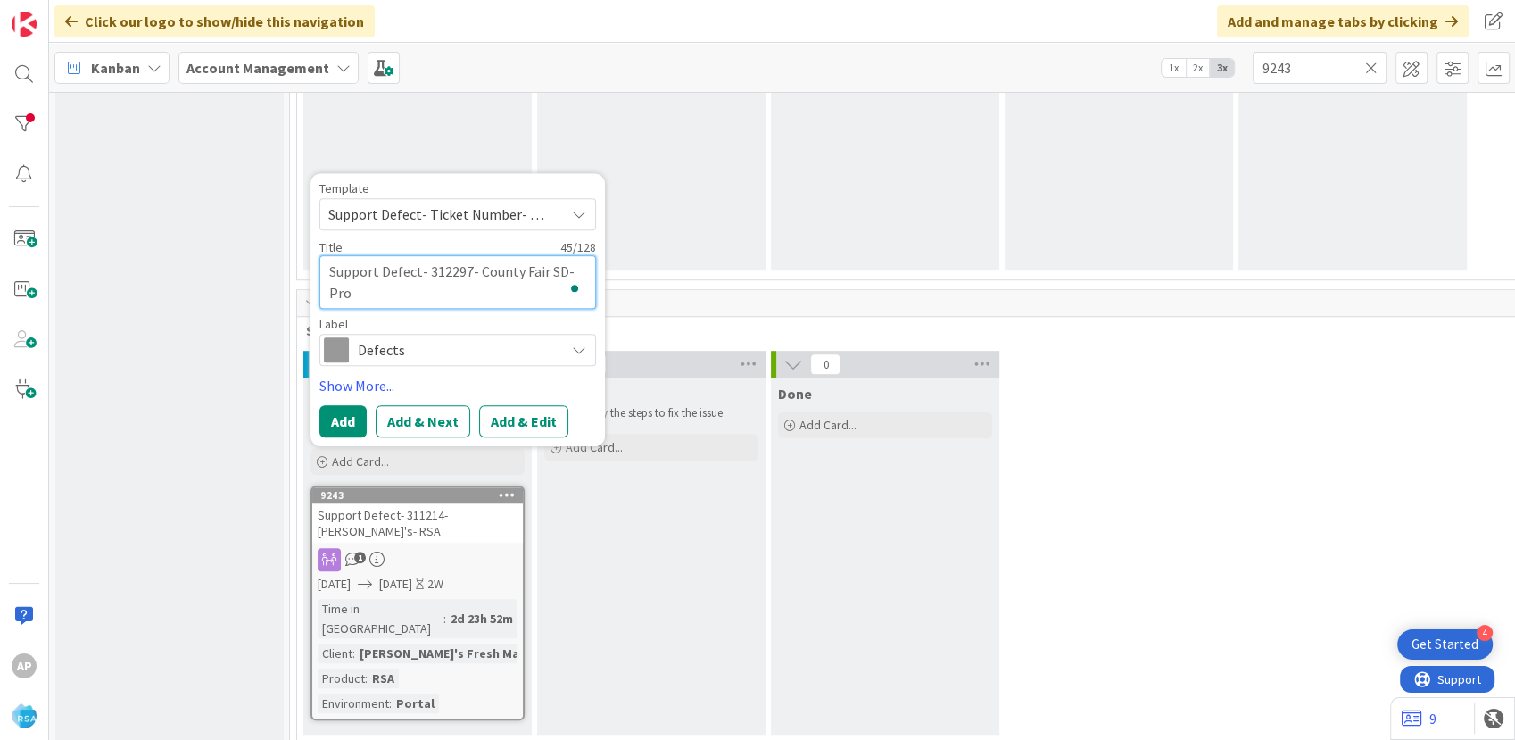
type textarea "Support Defect- 312297- County Fair SD- Pr"
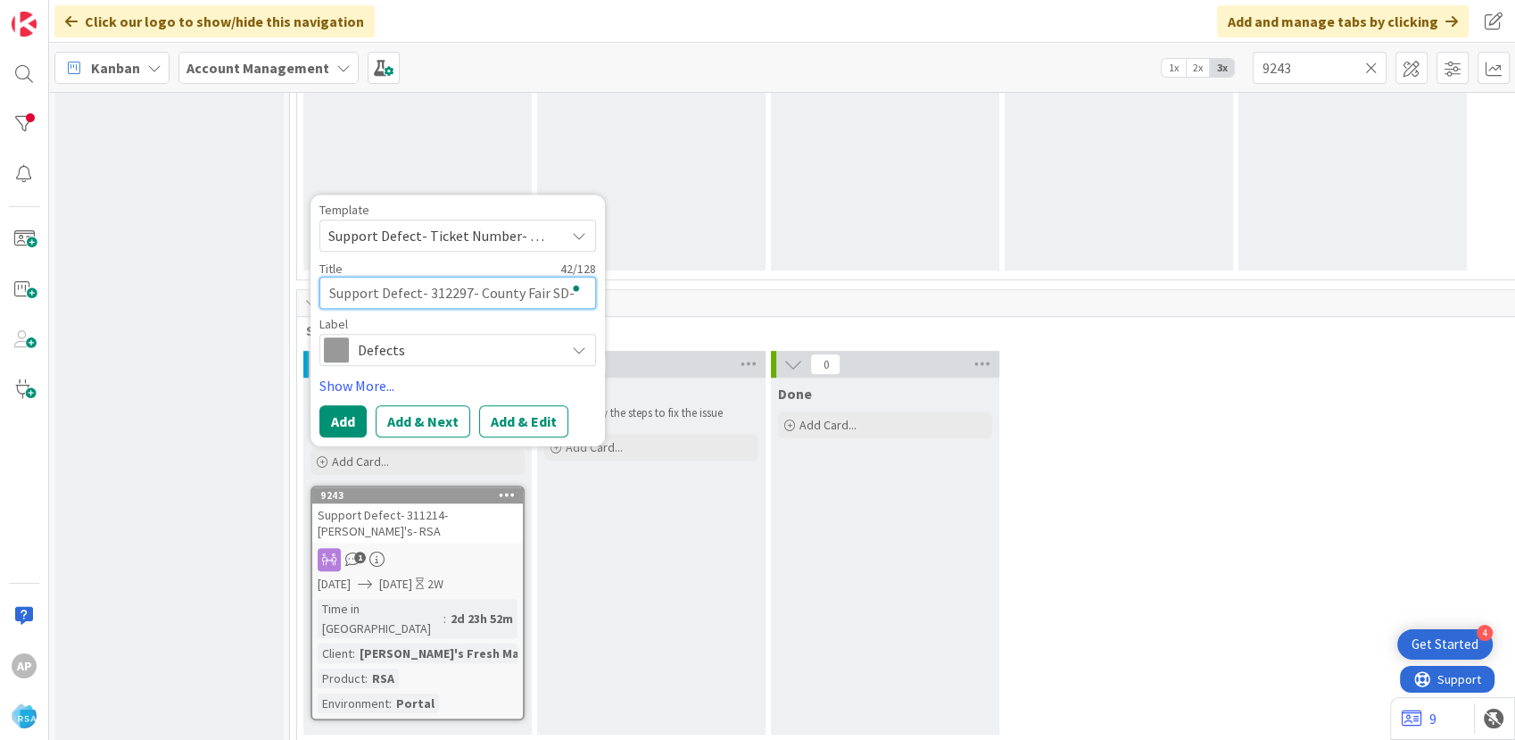
type textarea "x"
type textarea "Support Defect- 312297- County Fair SD- P"
type textarea "x"
type textarea "Support Defect- 312297- County Fair SD-"
type textarea "x"
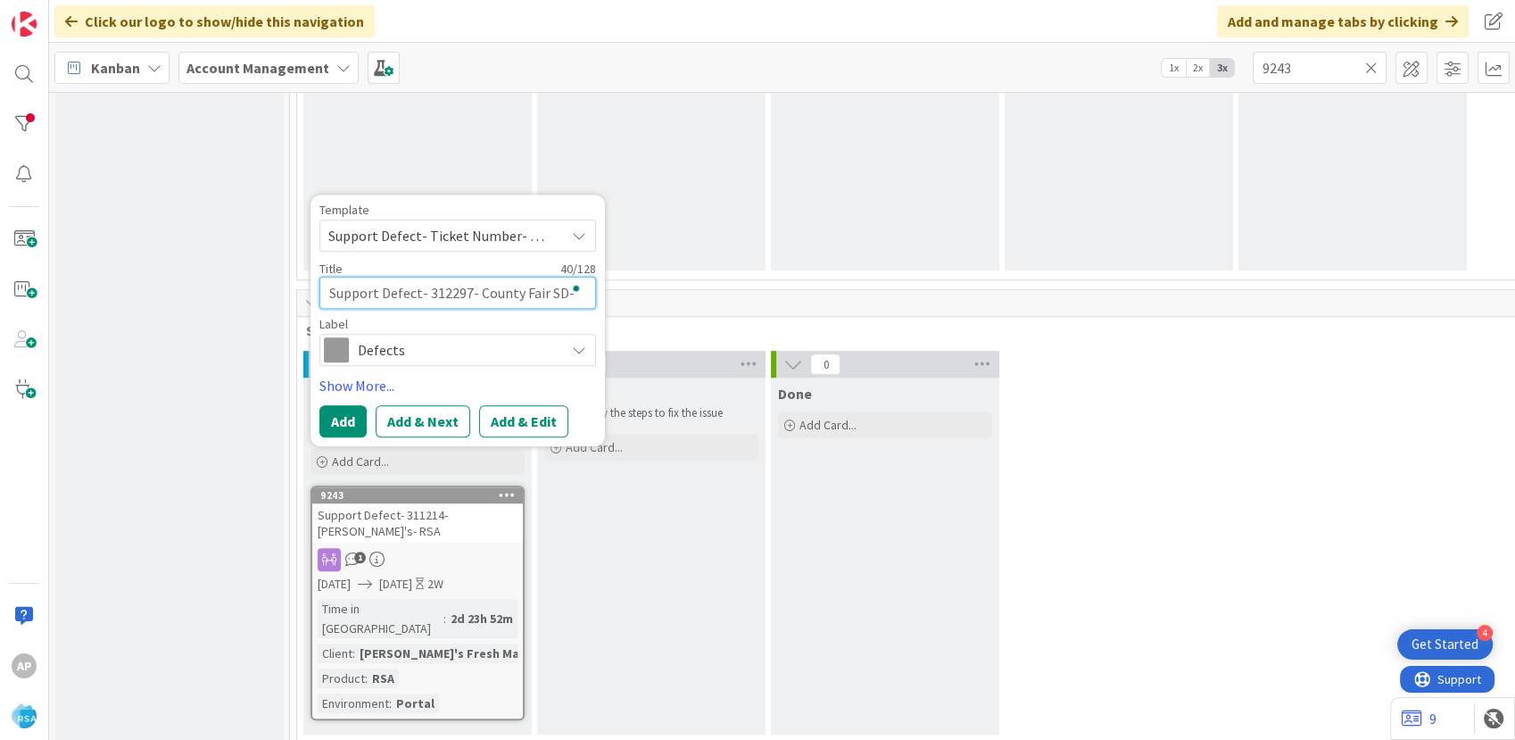
type textarea "Support Defect- 312297- County Fair SD-"
type textarea "x"
type textarea "Support Defect- 312297- County Fair SD-R"
type textarea "x"
type textarea "Support Defect- 312297- County Fair SD-[GEOGRAPHIC_DATA]"
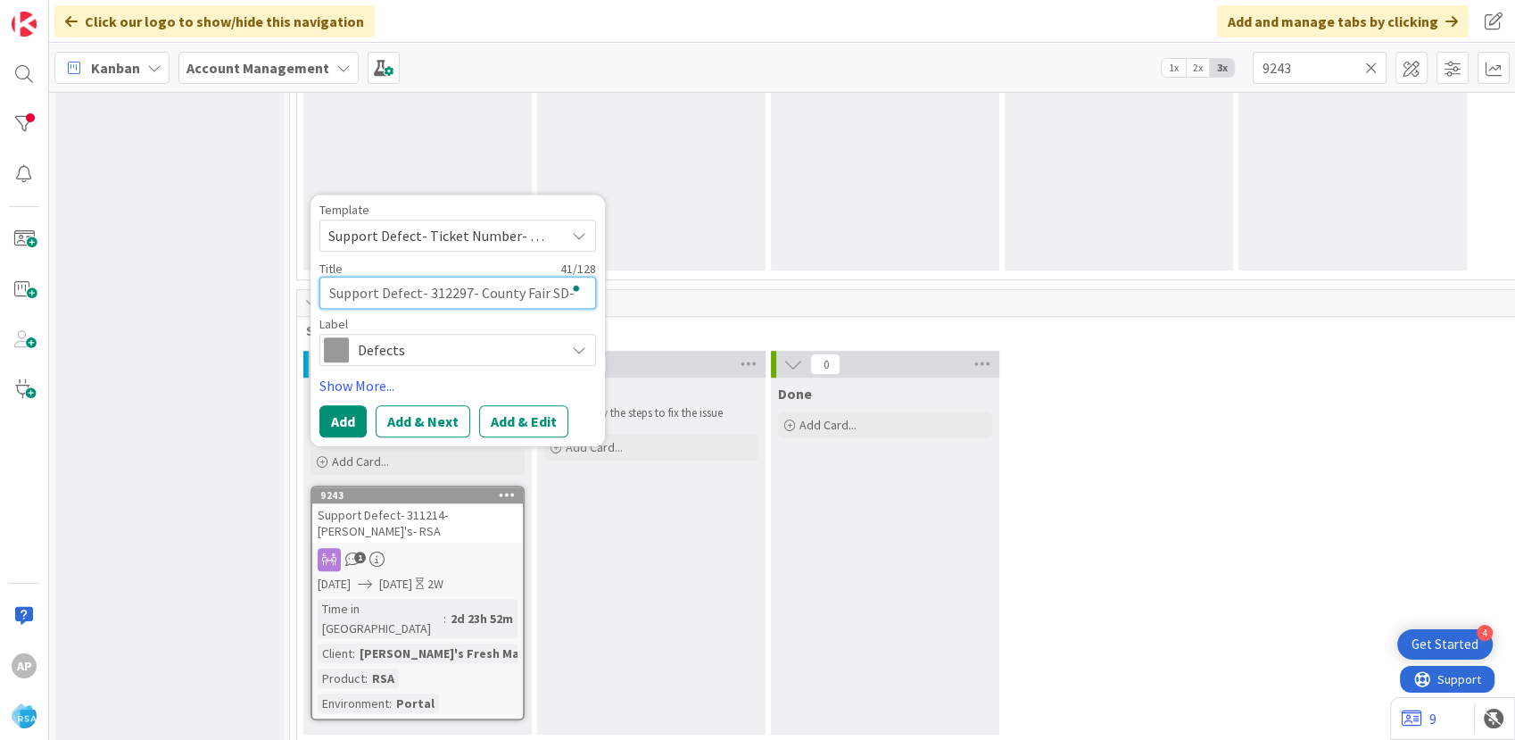
type textarea "x"
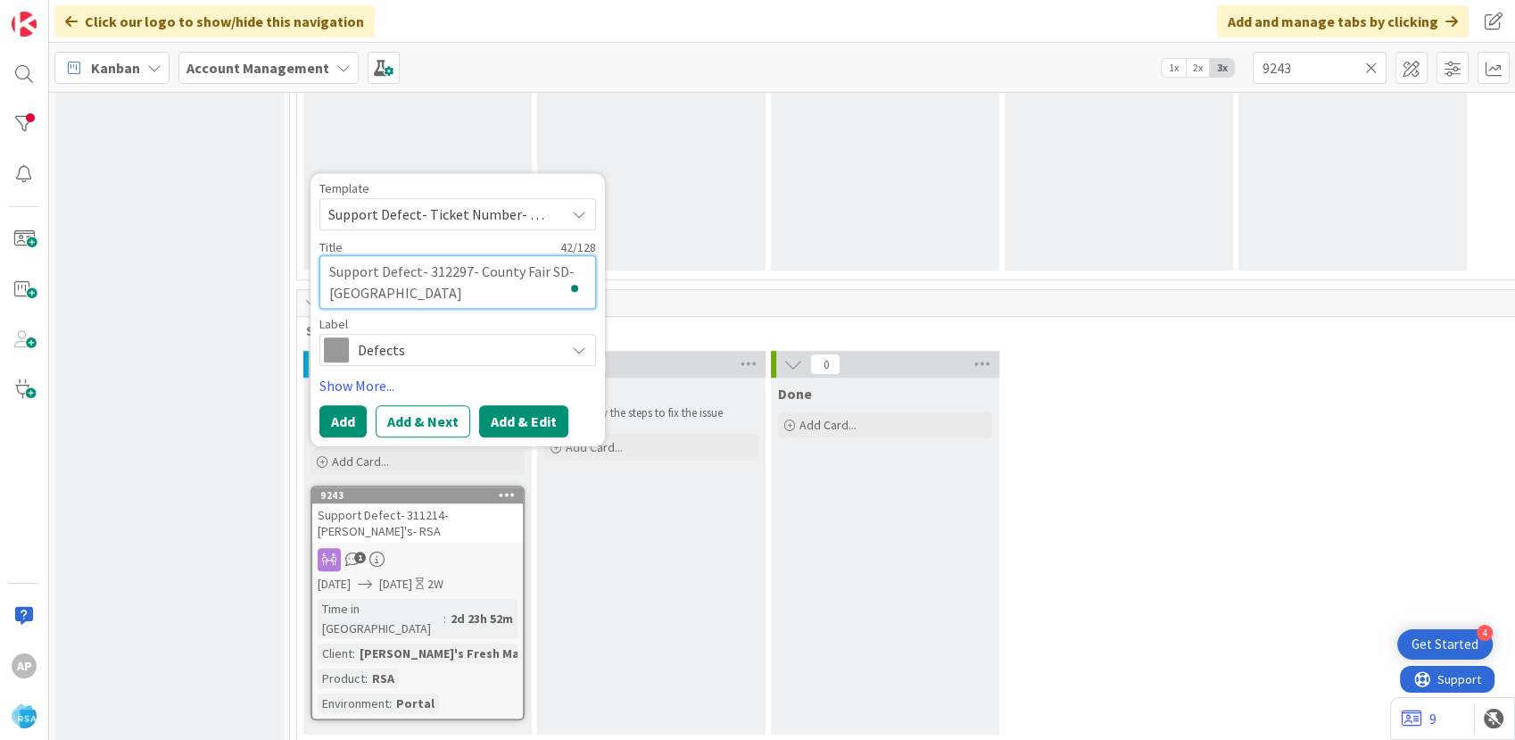
type textarea "Support Defect- 312297- County Fair SD-[GEOGRAPHIC_DATA]"
click at [545, 413] on button "Add & Edit" at bounding box center [523, 421] width 89 height 32
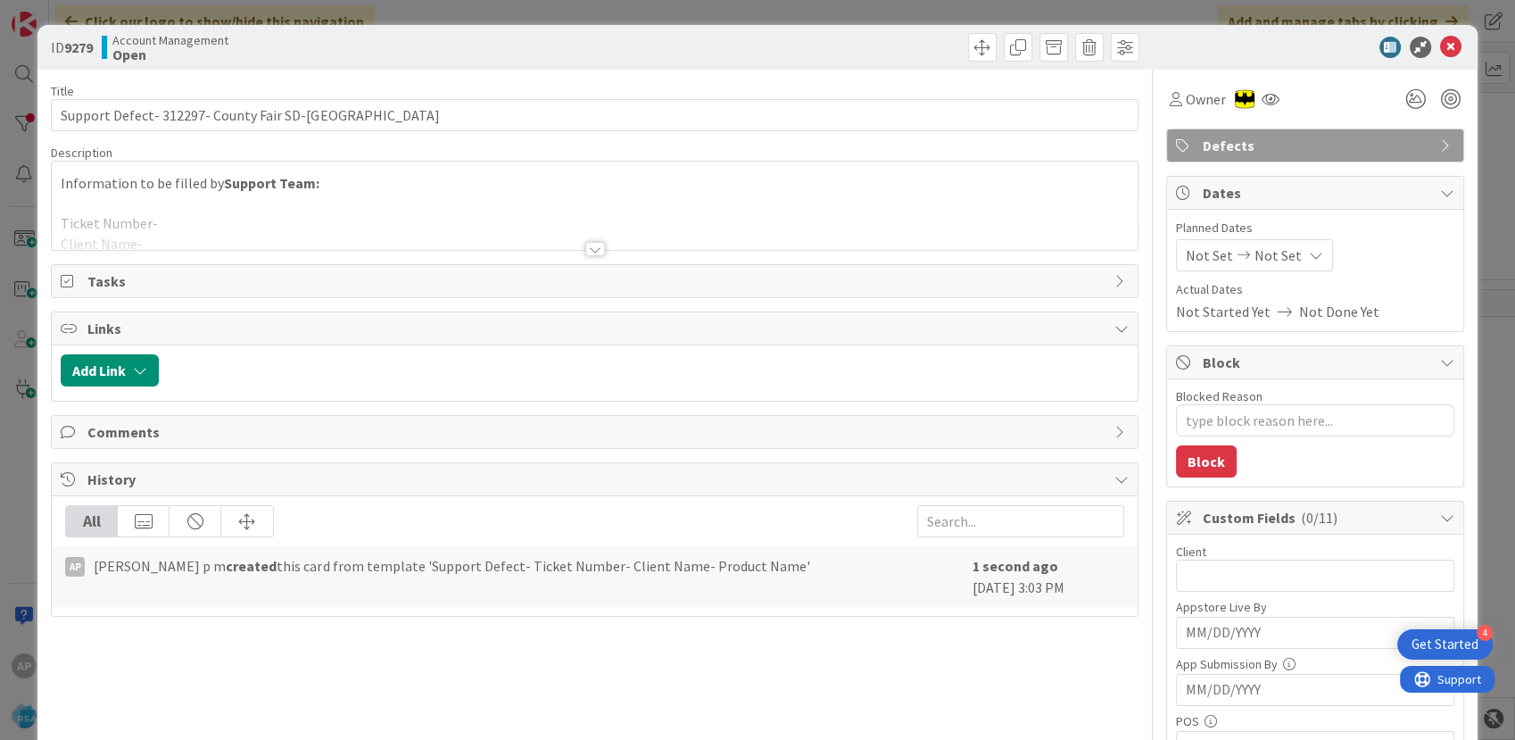
click at [246, 227] on div at bounding box center [594, 226] width 1085 height 45
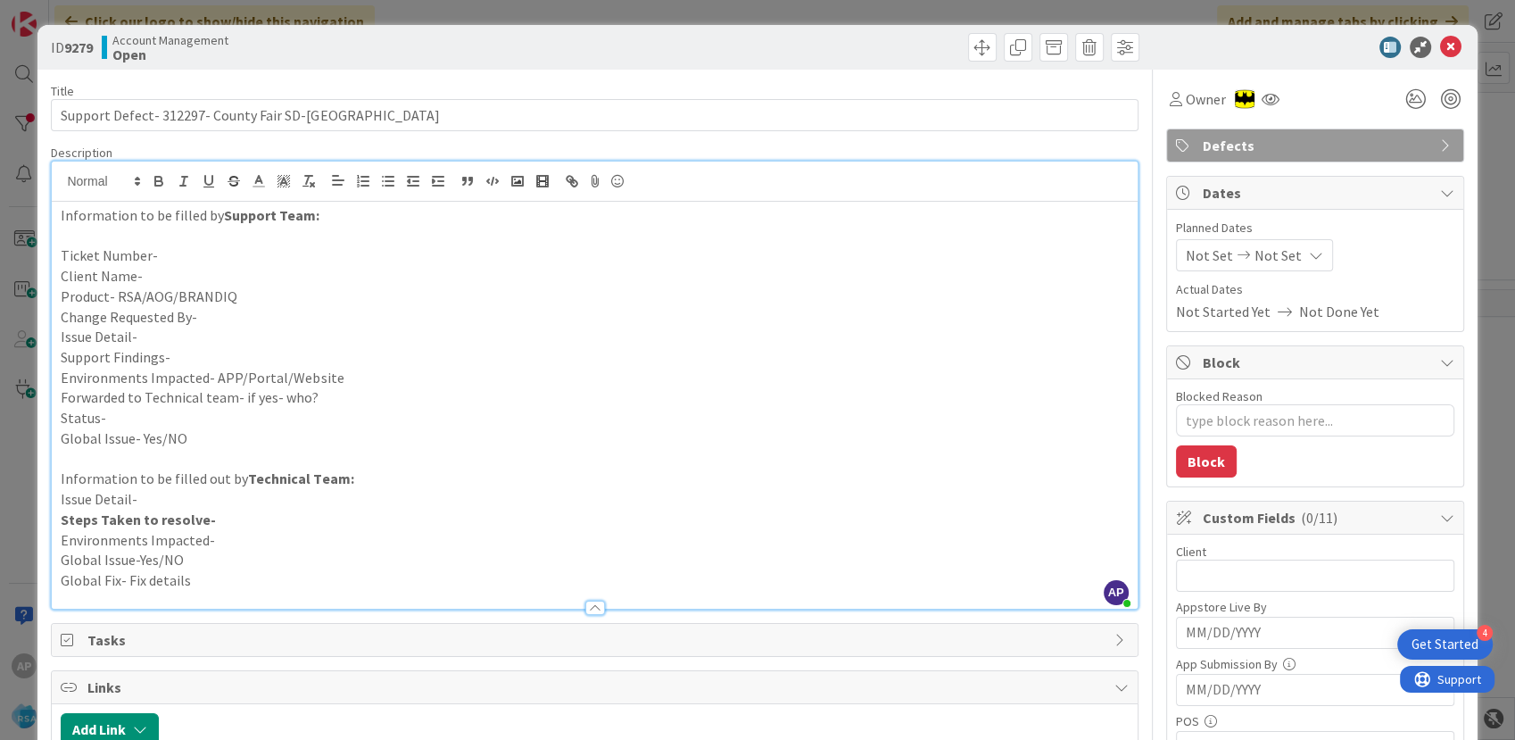
click at [168, 335] on p "Issue Detail-" at bounding box center [594, 336] width 1067 height 21
paste div "To enrich screen reader interactions, please activate Accessibility in Grammarl…"
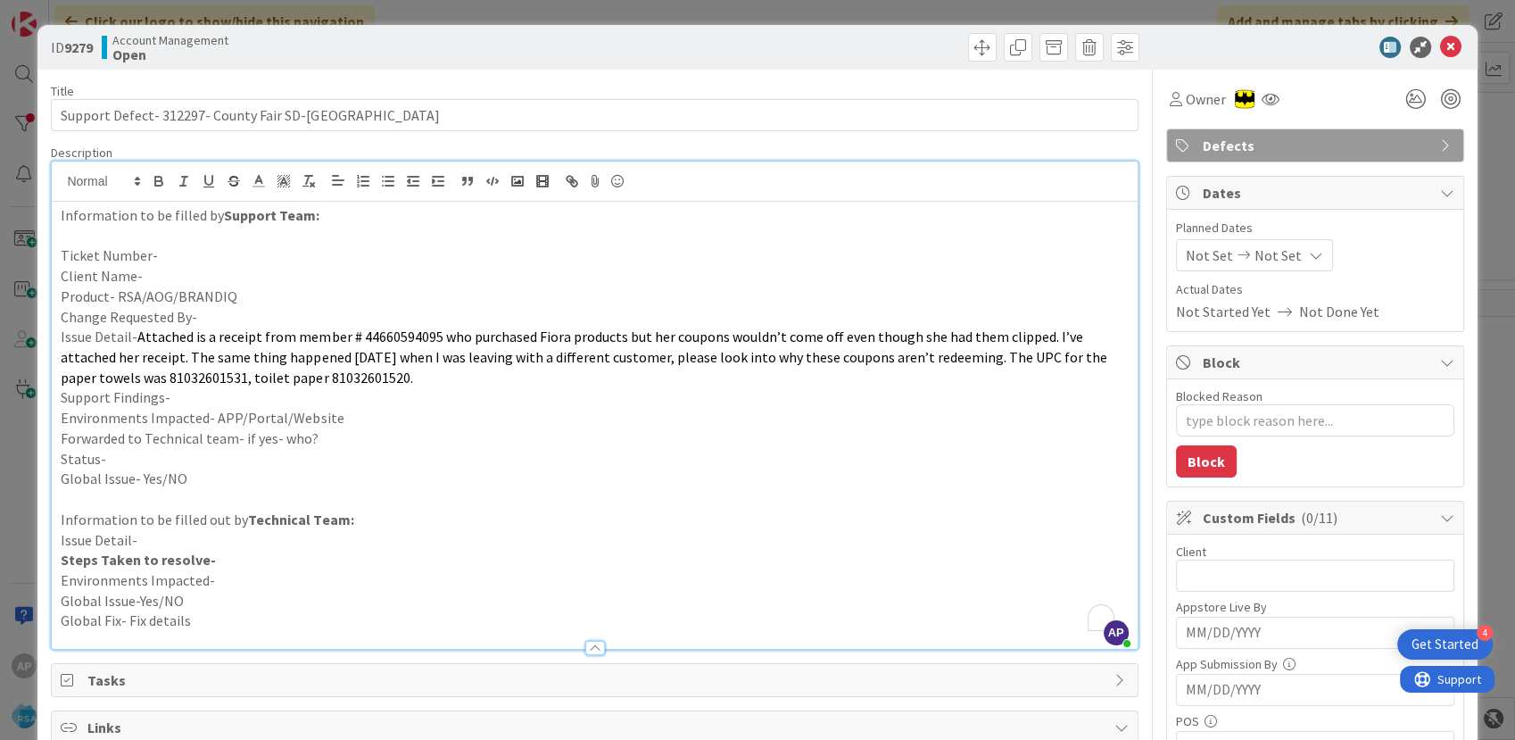
click at [181, 254] on p "Ticket Number-" at bounding box center [594, 255] width 1067 height 21
type textarea "x"
click at [186, 274] on p "Client Name-" at bounding box center [594, 276] width 1067 height 21
click at [231, 303] on p "Product- RSA/AOG/BRANDIQ" at bounding box center [594, 296] width 1067 height 21
click at [236, 312] on p "Change Requested By-" at bounding box center [594, 317] width 1067 height 21
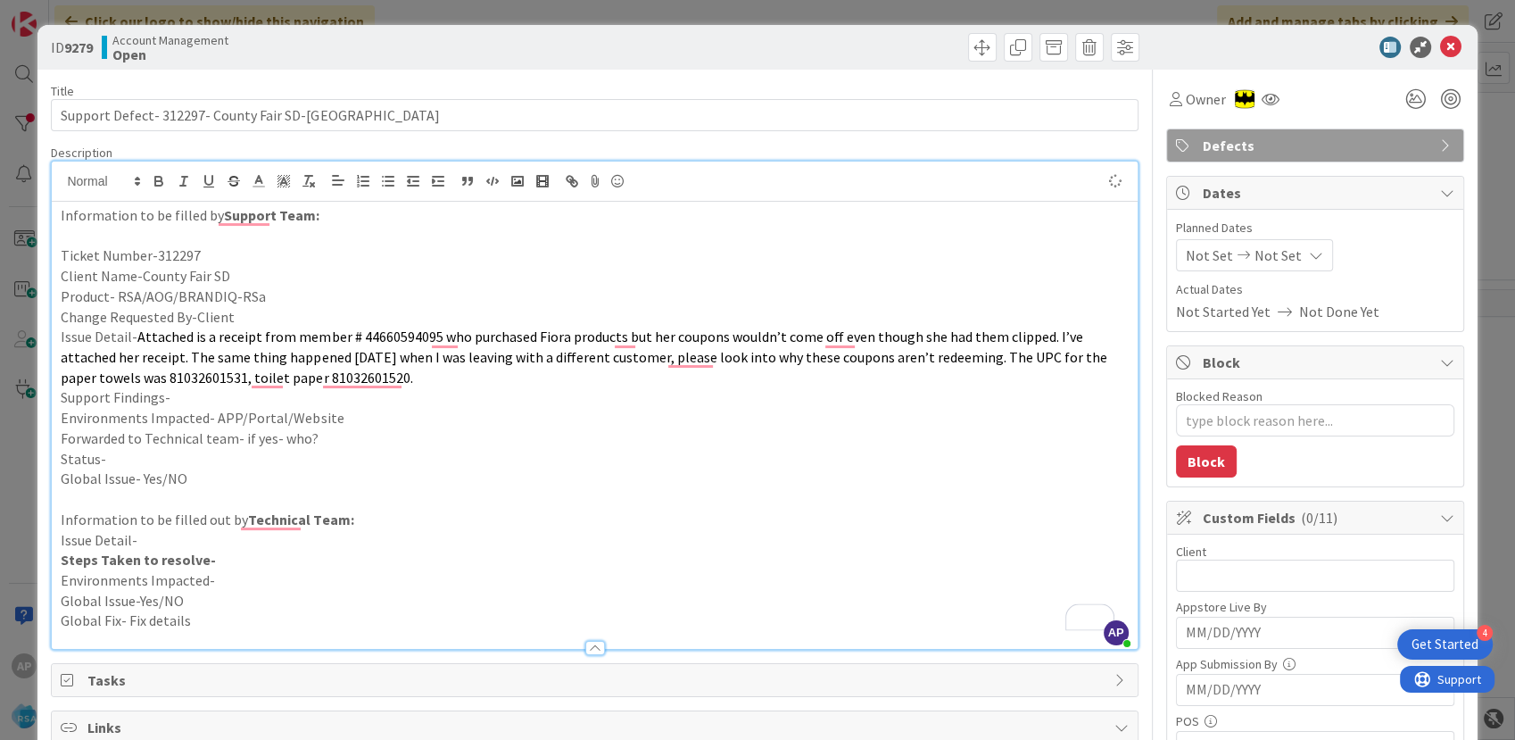
click at [216, 408] on p "Environments Impacted- APP/Portal/Website" at bounding box center [594, 418] width 1067 height 21
click at [207, 397] on p "Support Findings-" at bounding box center [594, 397] width 1067 height 21
click at [359, 417] on p "Environments Impacted- APP/Portal/Website" at bounding box center [594, 418] width 1067 height 21
click at [346, 449] on p "Status-" at bounding box center [594, 459] width 1067 height 21
click at [349, 432] on p "Forwarded to Technical team- if yes- who?" at bounding box center [594, 438] width 1067 height 21
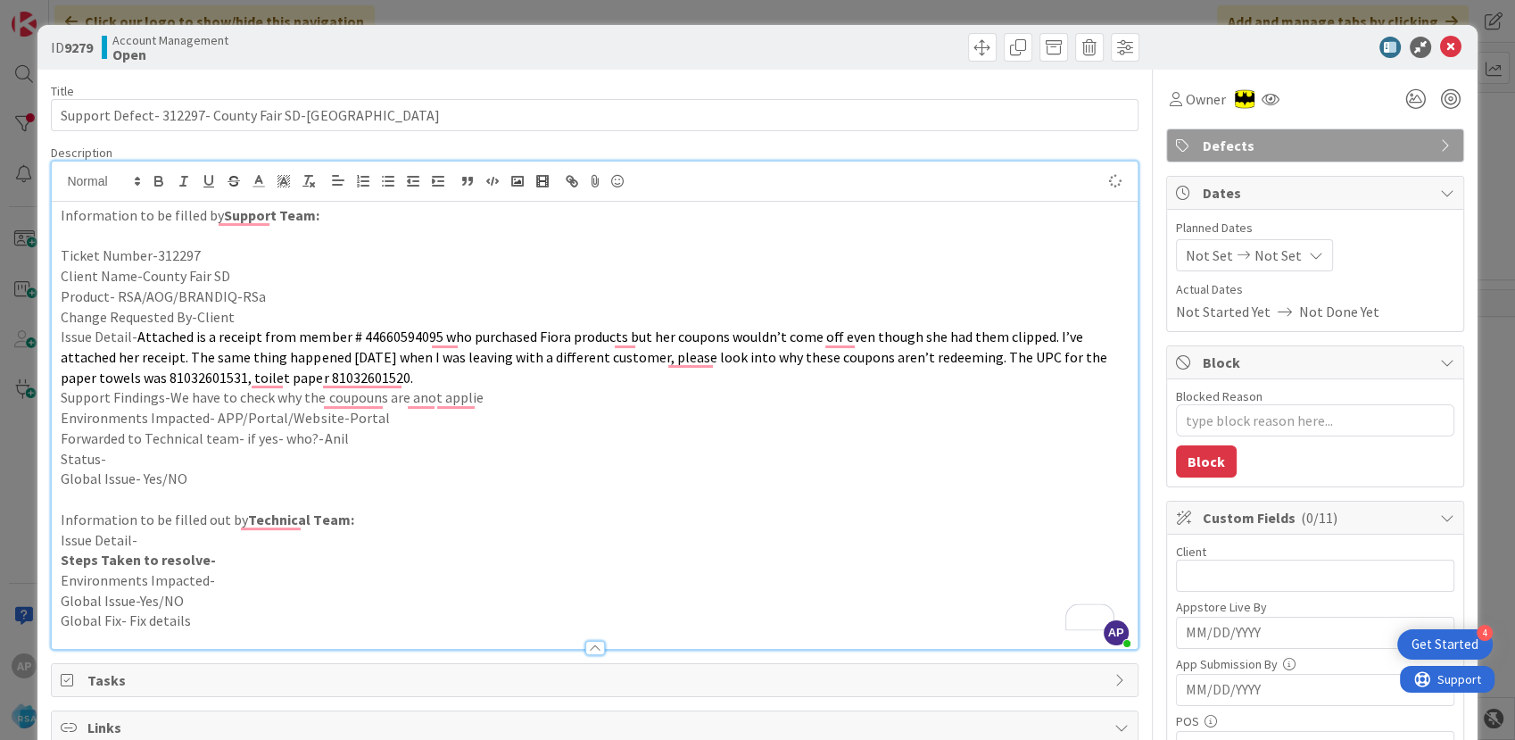
click at [136, 455] on p "Status-" at bounding box center [594, 459] width 1067 height 21
type textarea "x"
click at [1204, 270] on div "Planned Dates Not Set Not Set Actual Dates Not Started Yet Not Done Yet" at bounding box center [1315, 270] width 278 height 103
click at [1204, 263] on span "Not Set" at bounding box center [1209, 254] width 47 height 21
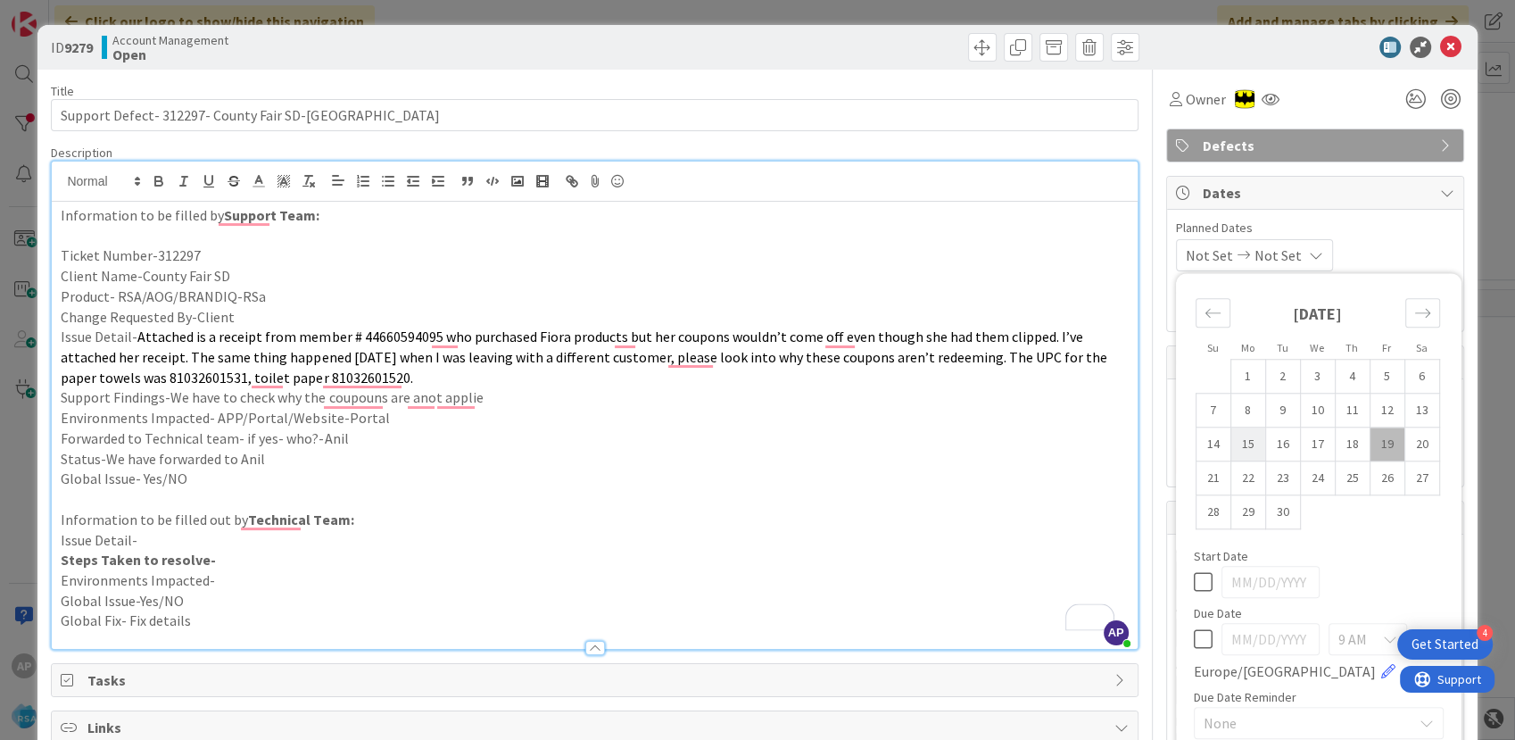
click at [1235, 443] on td "15" at bounding box center [1247, 444] width 35 height 34
type input "[DATE]"
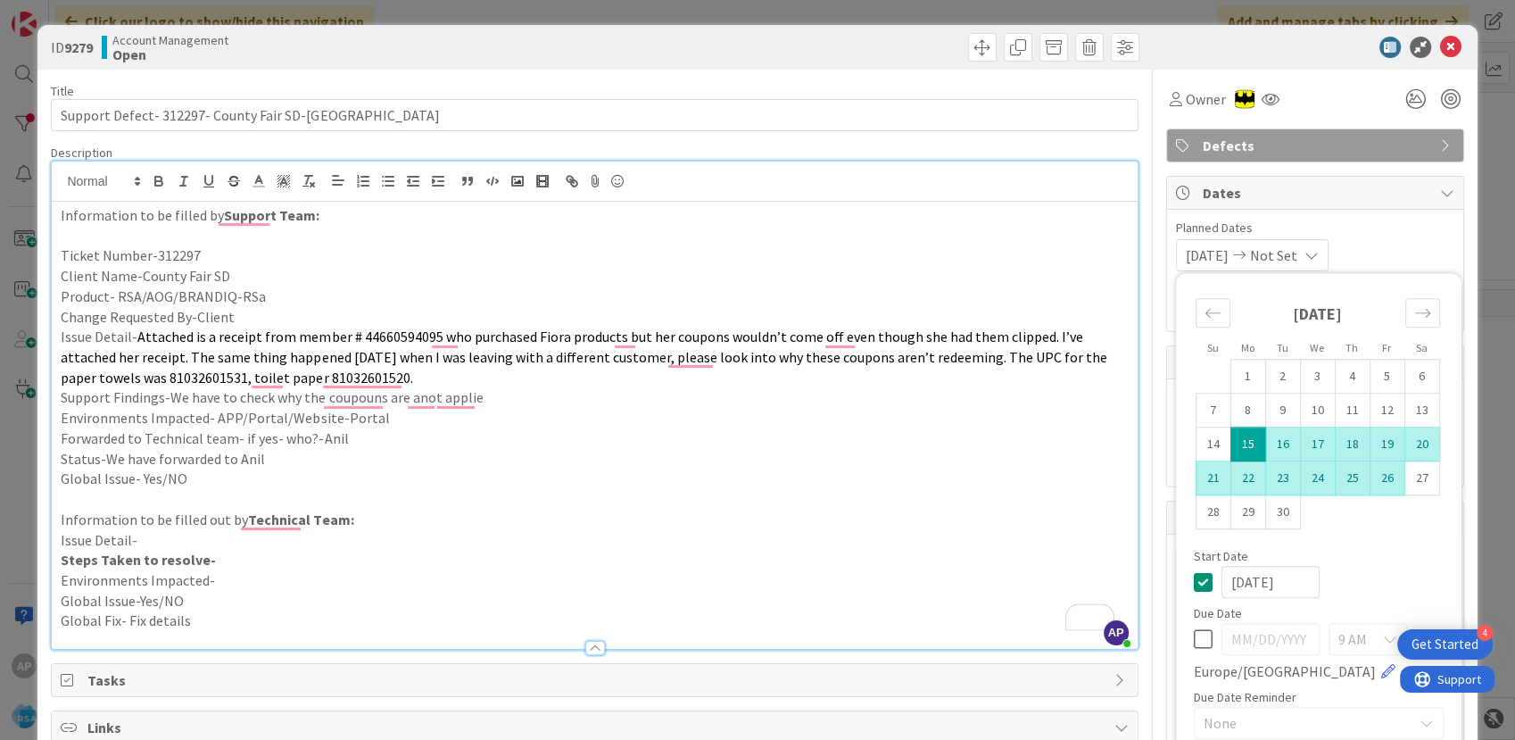
click at [1373, 476] on td "26" at bounding box center [1386, 478] width 35 height 34
type textarea "x"
type input "[DATE]"
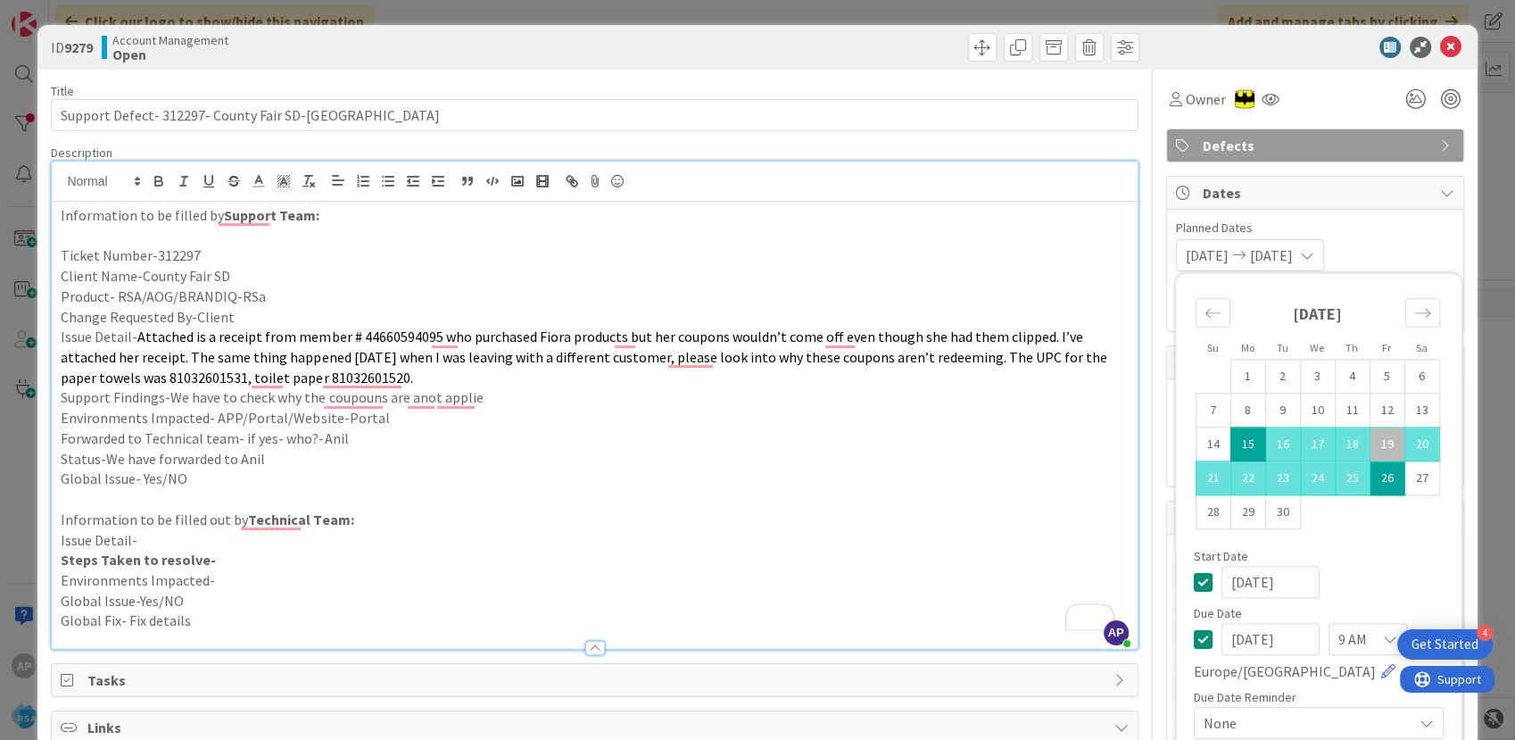
click at [918, 516] on p "Information to be filled out by Technical Team:" at bounding box center [594, 519] width 1067 height 21
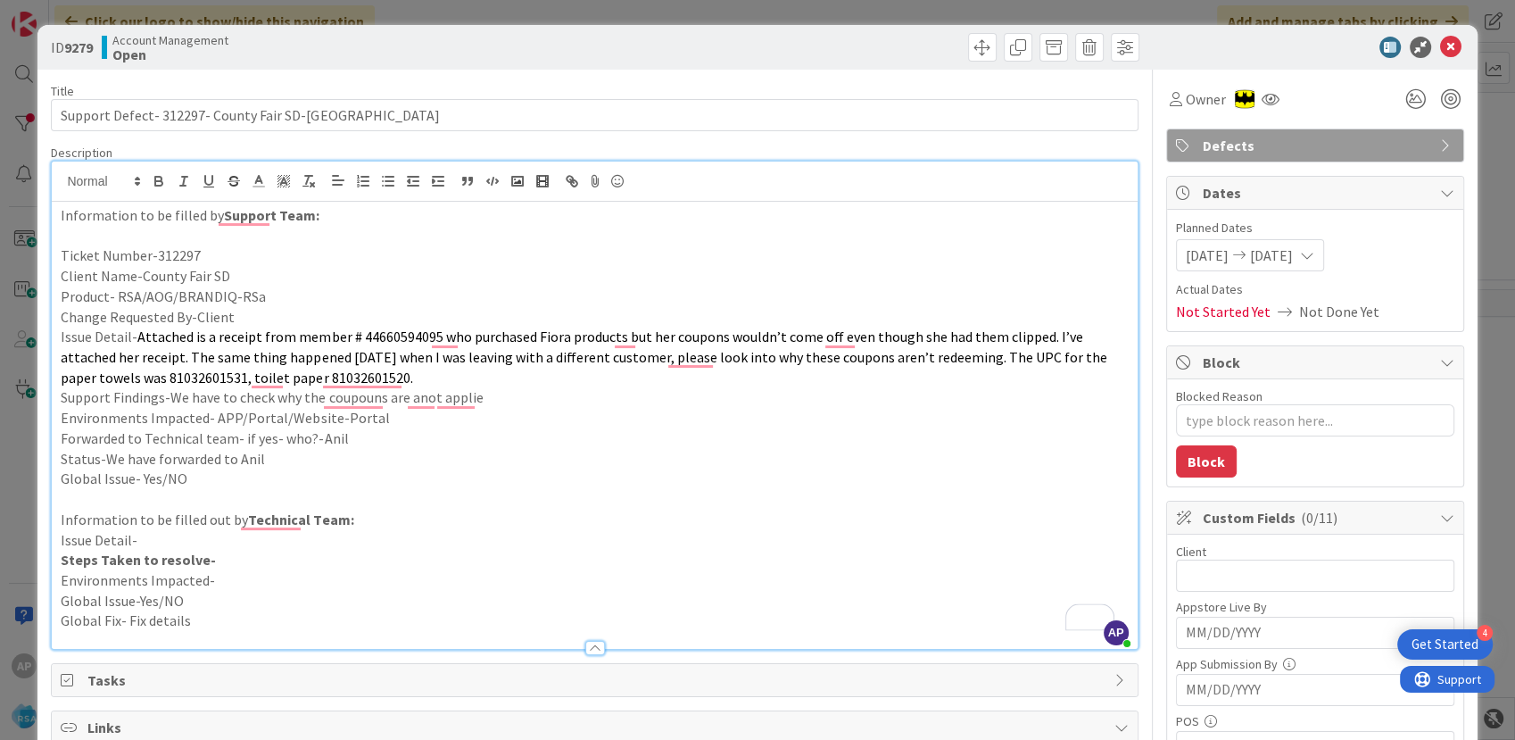
type textarea "x"
click at [1269, 577] on input "text" at bounding box center [1315, 575] width 278 height 32
type input "County Fair SD"
type textarea "x"
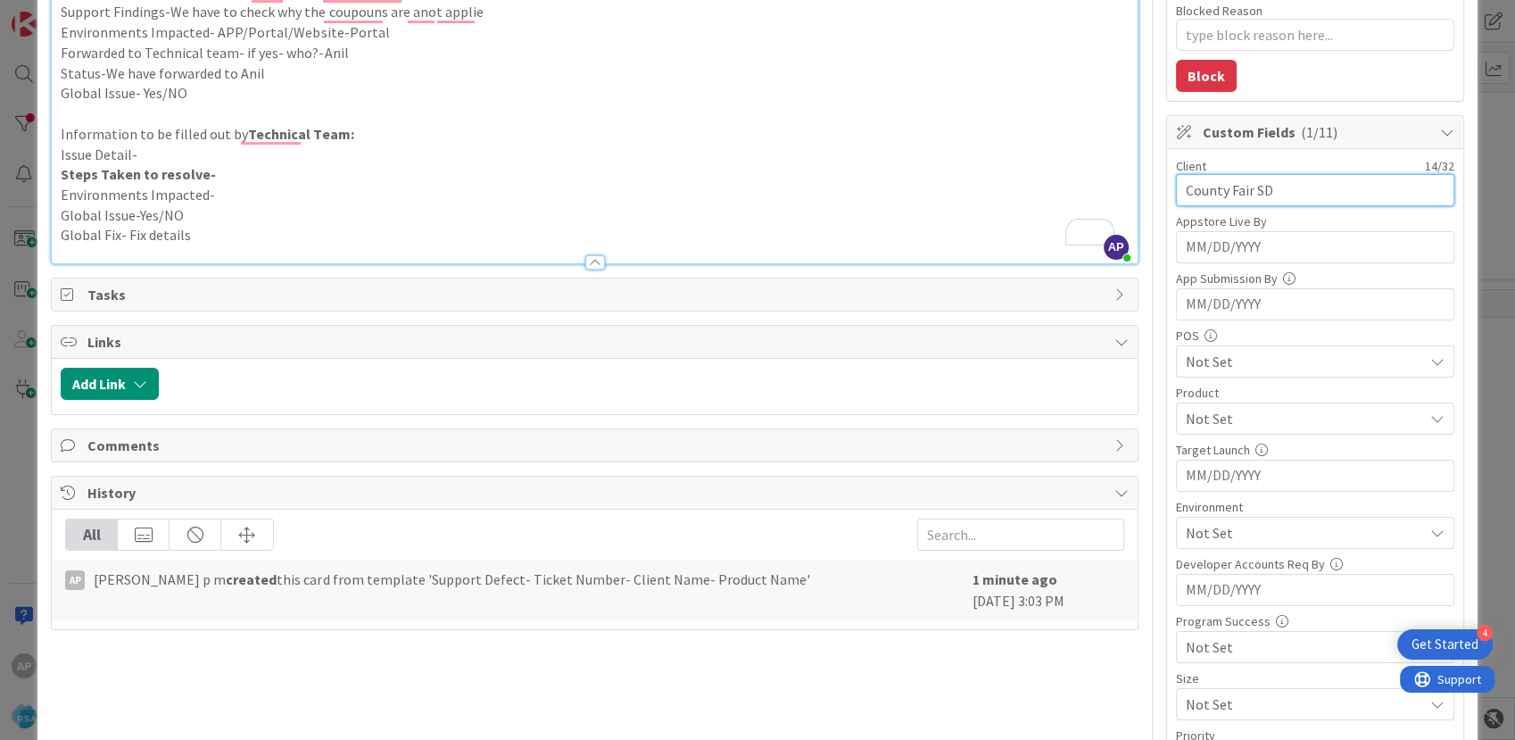
scroll to position [396, 0]
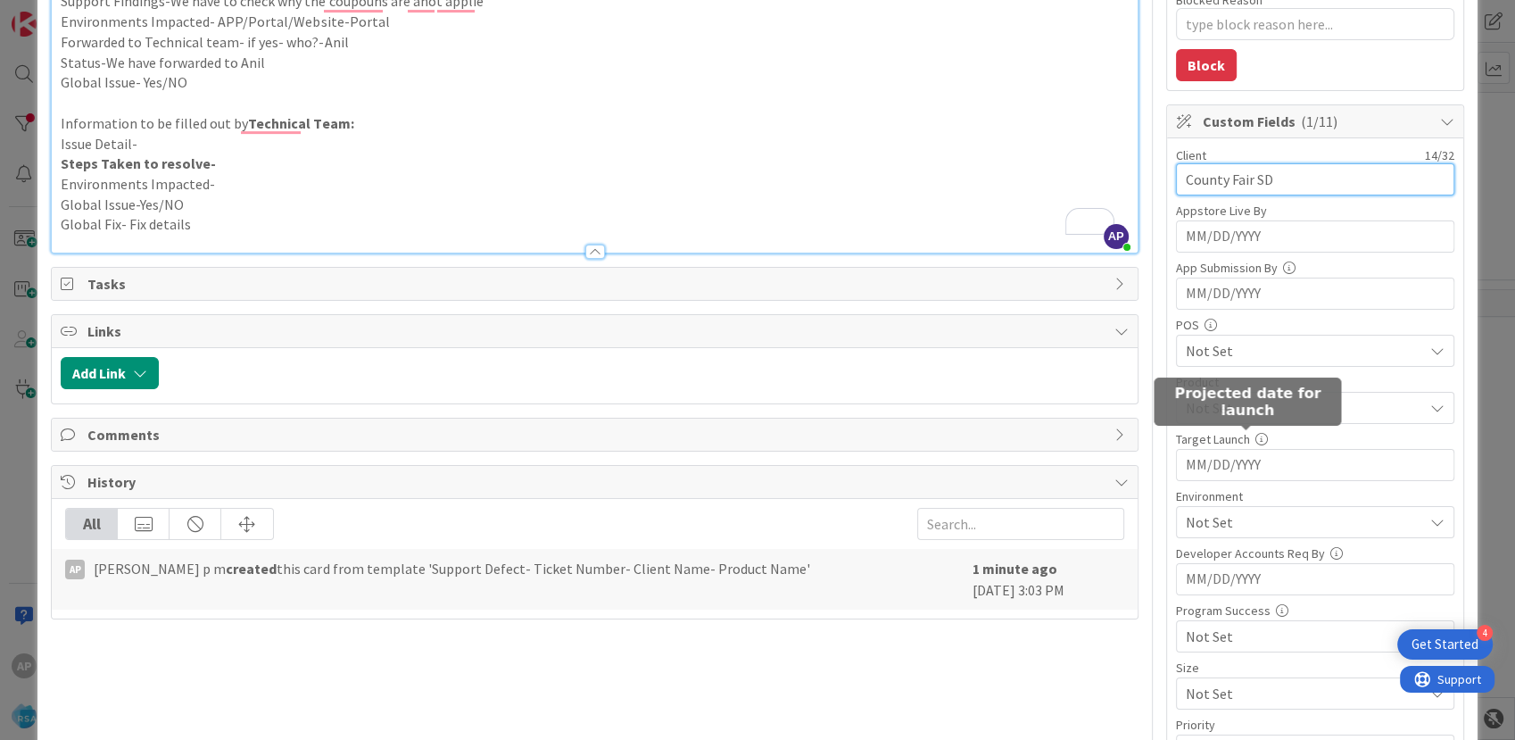
type input "County Fair SD"
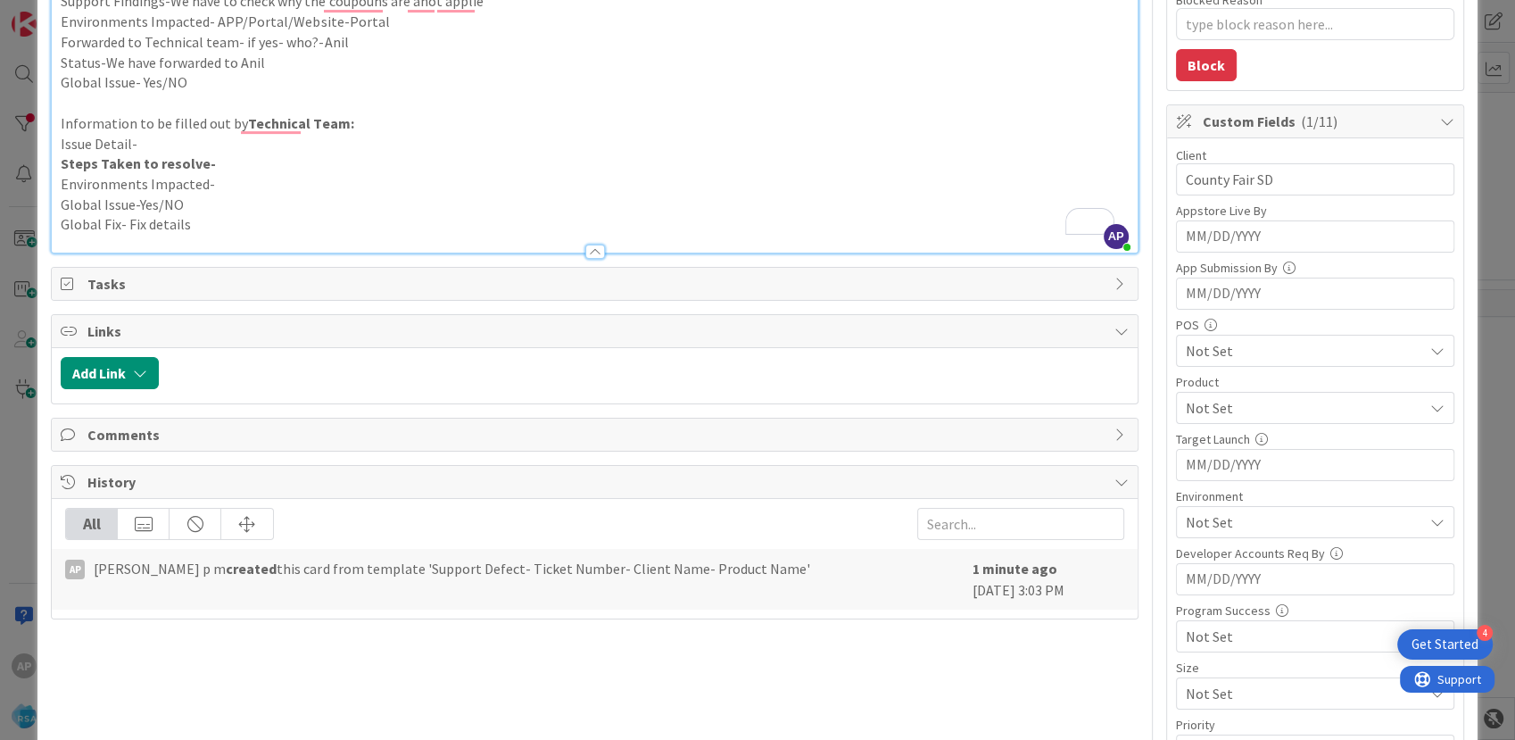
click at [1227, 405] on span "Not Set" at bounding box center [1304, 407] width 237 height 21
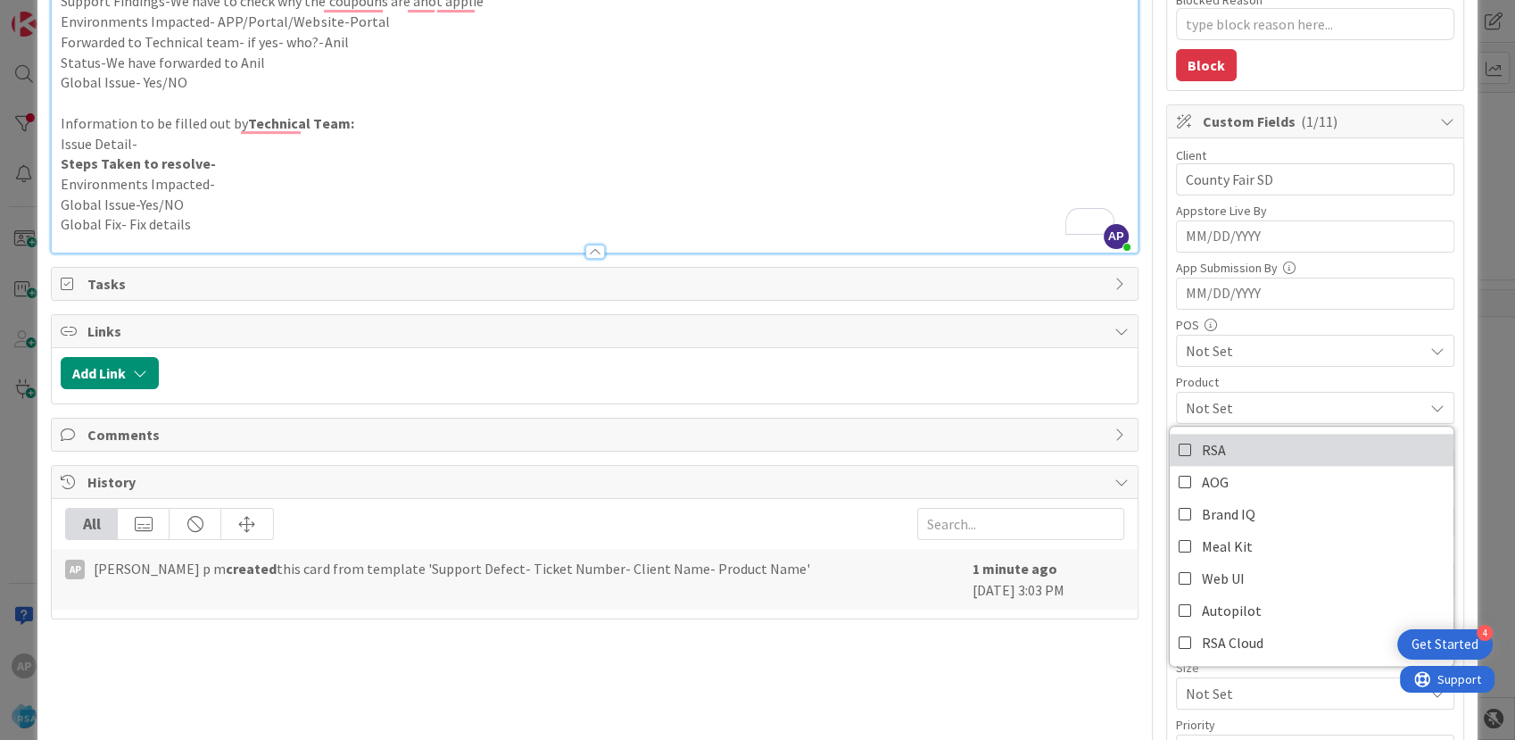
drag, startPoint x: 1209, startPoint y: 453, endPoint x: 1106, endPoint y: 315, distance: 172.2
click at [1209, 453] on span "RSA" at bounding box center [1214, 449] width 24 height 27
click at [921, 85] on p "Global Issue- Yes/NO" at bounding box center [594, 82] width 1067 height 21
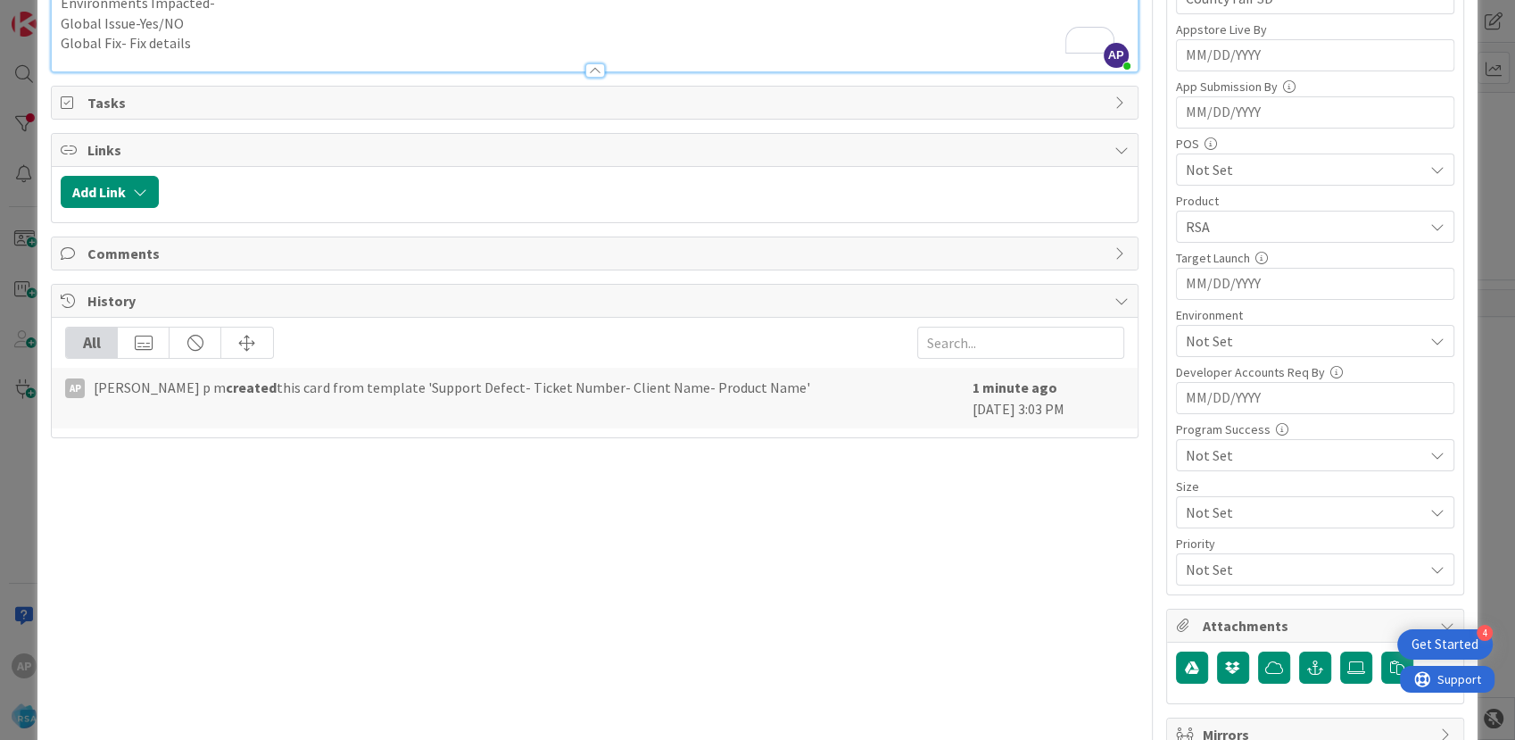
scroll to position [594, 0]
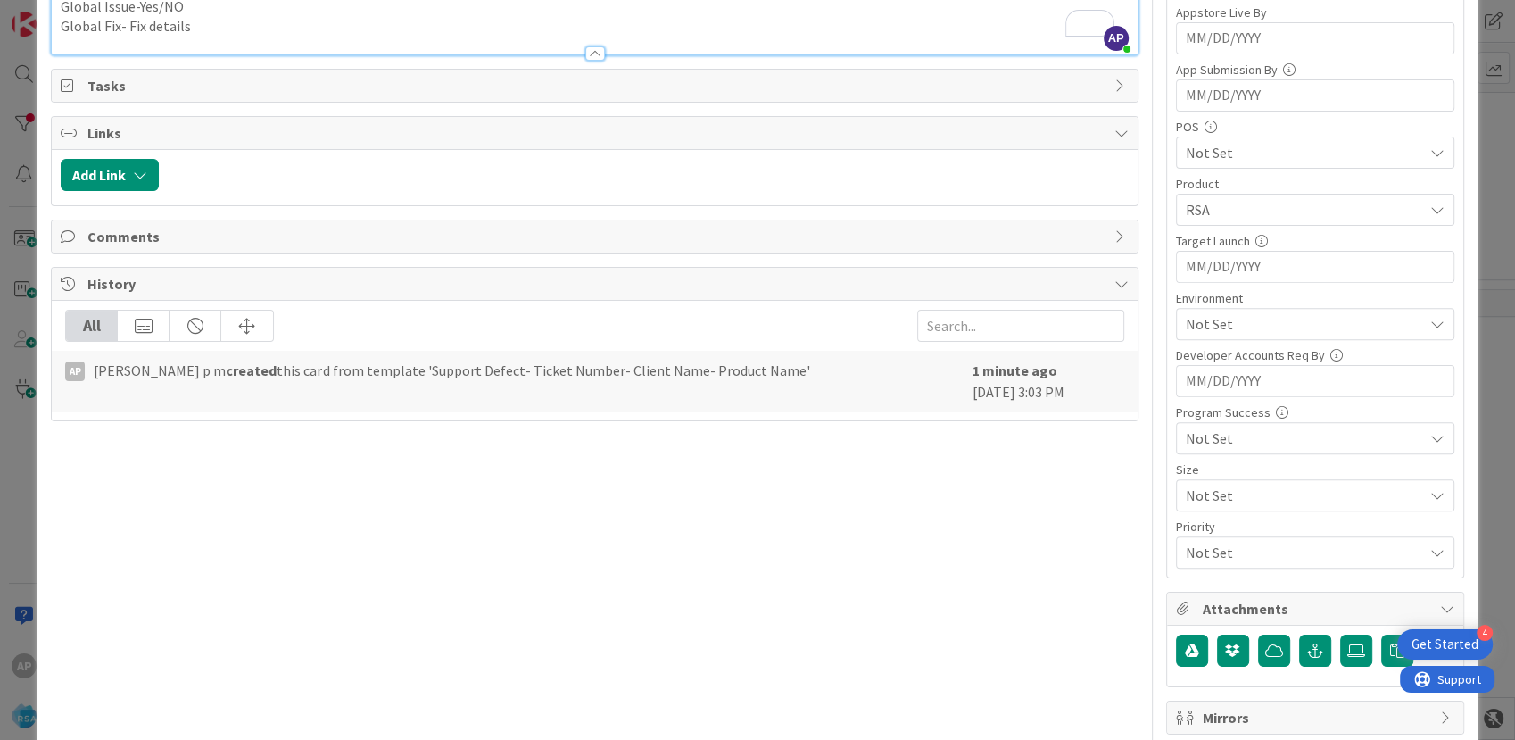
click at [1203, 327] on span "Not Set" at bounding box center [1304, 323] width 237 height 21
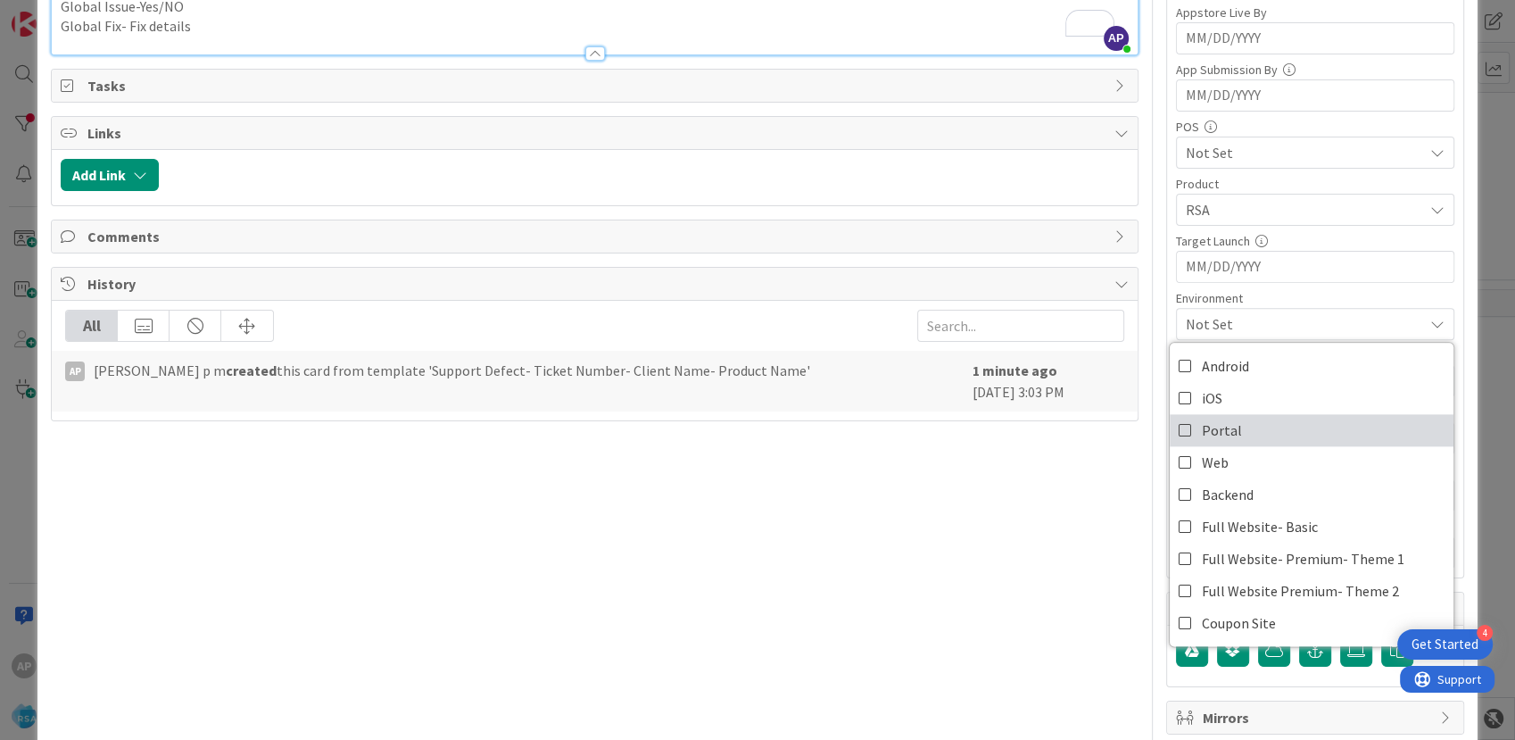
click at [1213, 426] on span "Portal" at bounding box center [1222, 430] width 40 height 27
click at [920, 499] on div "Title 42 / 128 Support Defect- 312297- County Fair SD-RSA Description AP [PERSO…" at bounding box center [594, 280] width 1087 height 1610
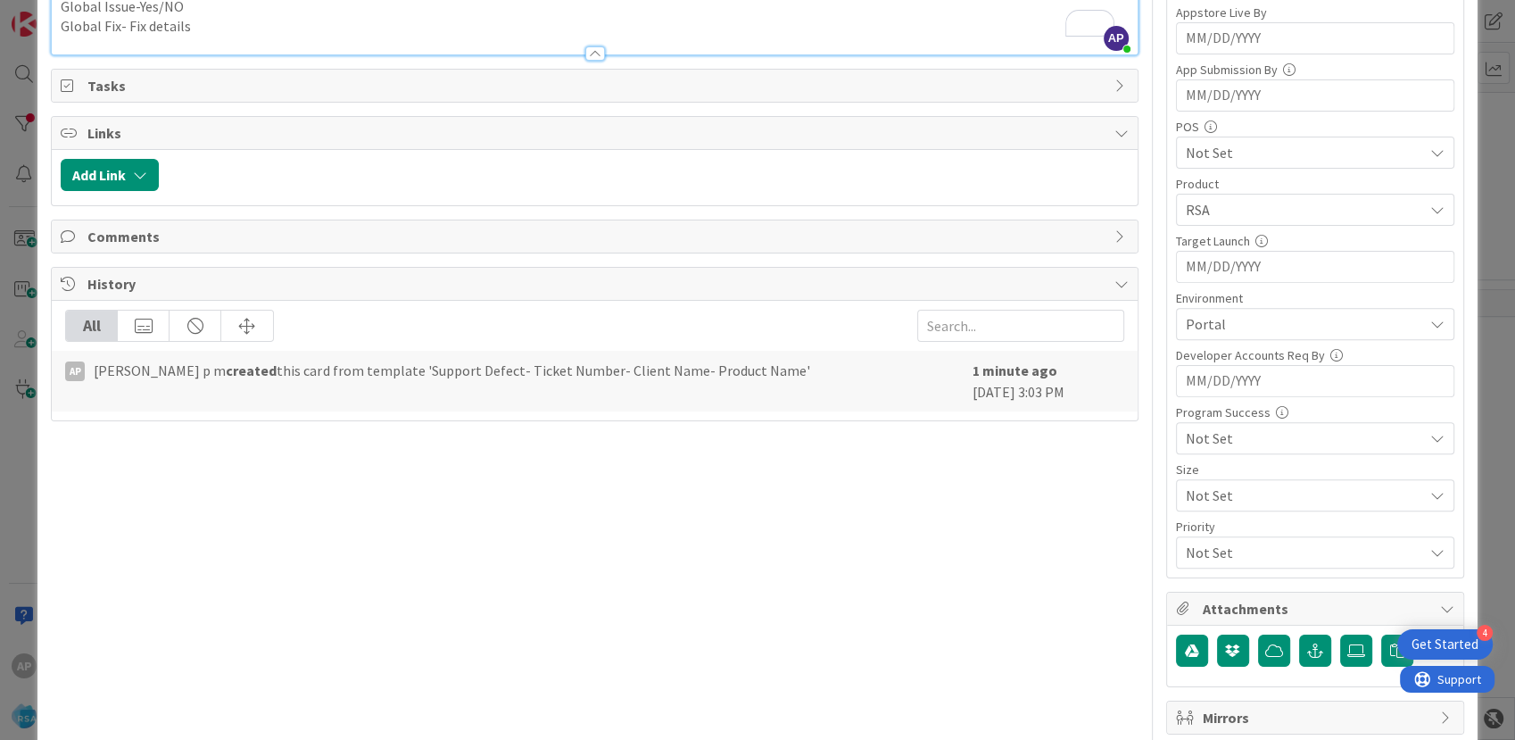
type textarea "x"
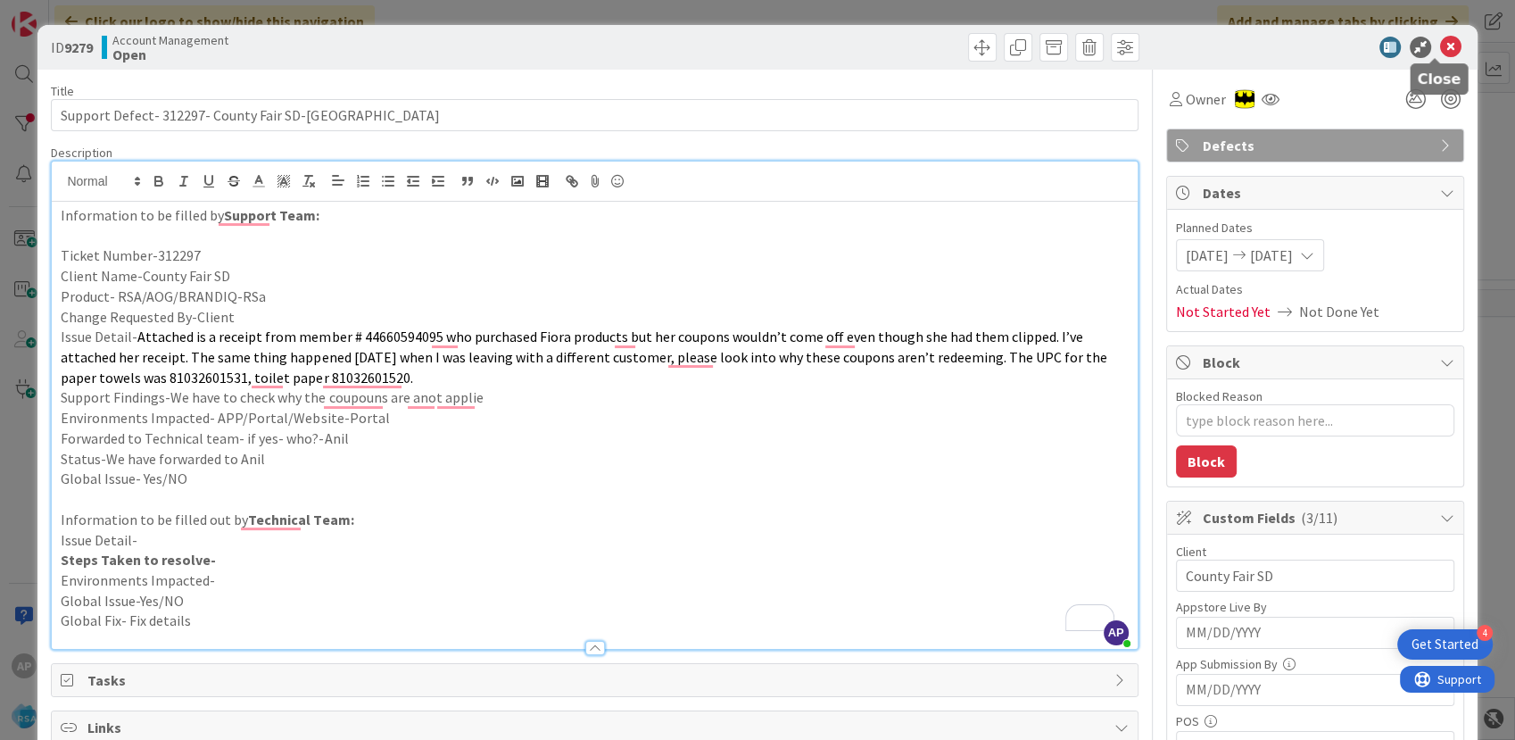
click at [1440, 46] on icon at bounding box center [1450, 47] width 21 height 21
